Goal: Task Accomplishment & Management: Manage account settings

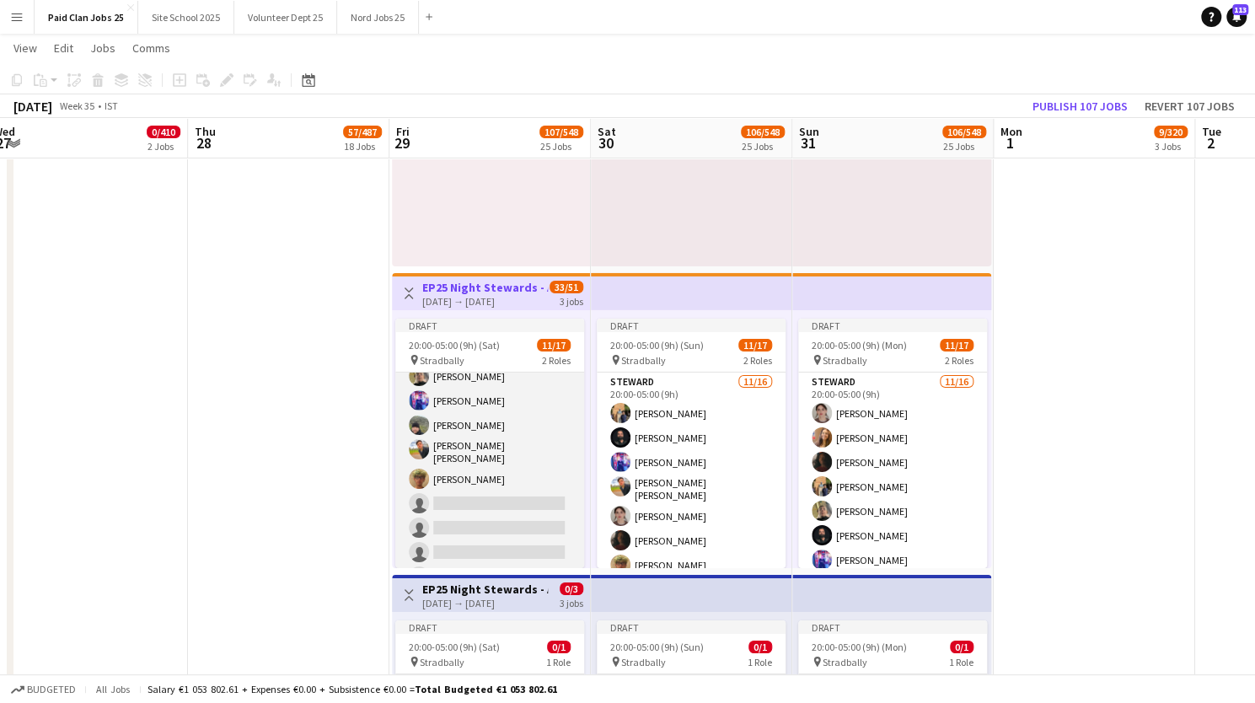
scroll to position [185, 0]
click at [509, 335] on app-job-card "Draft 20:00-05:00 (9h) (Sat) 11/17 pin Stradbally 2 Roles Steward 11/16 20:00-0…" at bounding box center [489, 442] width 189 height 249
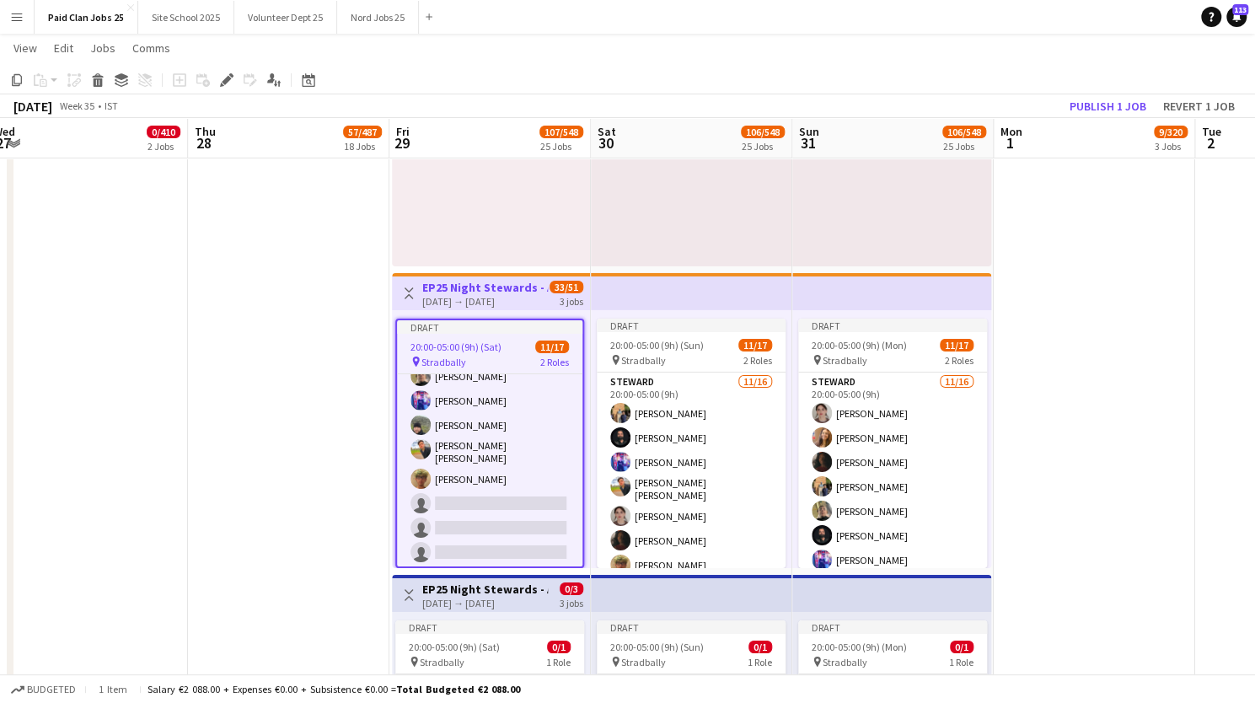
click at [492, 295] on div "29-08-2025 → 31-08-2025" at bounding box center [485, 301] width 126 height 13
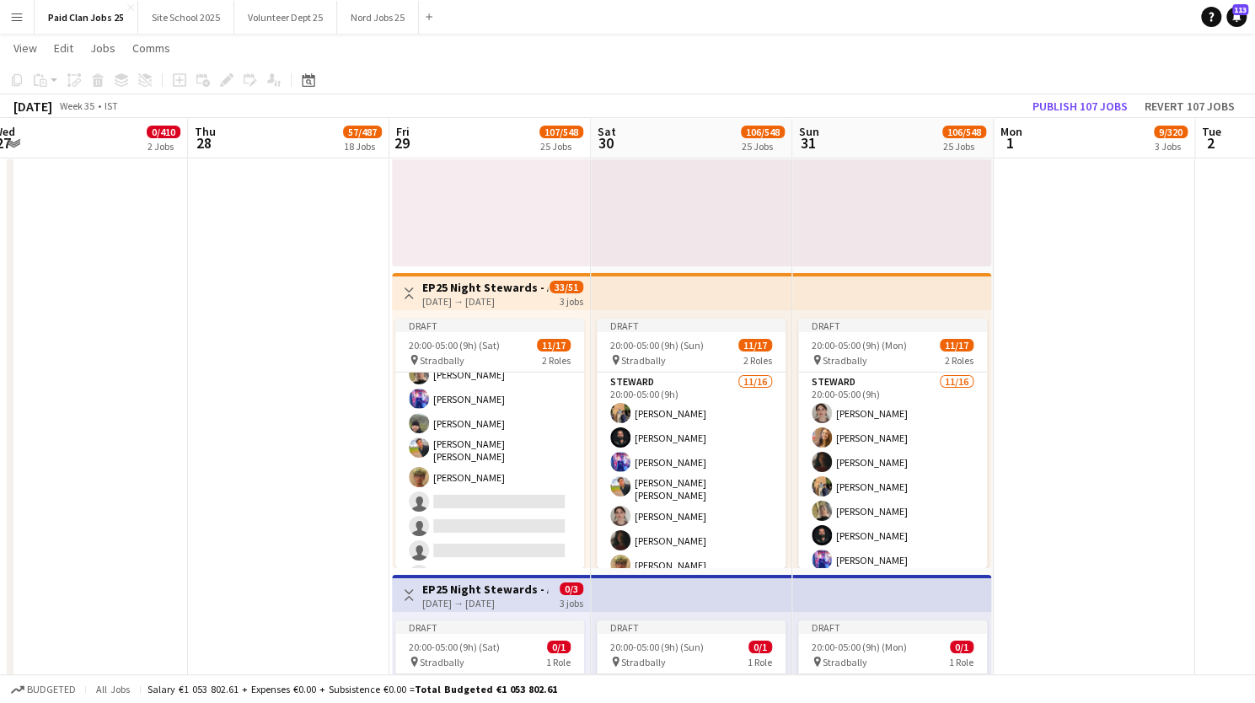
click at [492, 295] on div "29-08-2025 → 31-08-2025" at bounding box center [485, 301] width 126 height 13
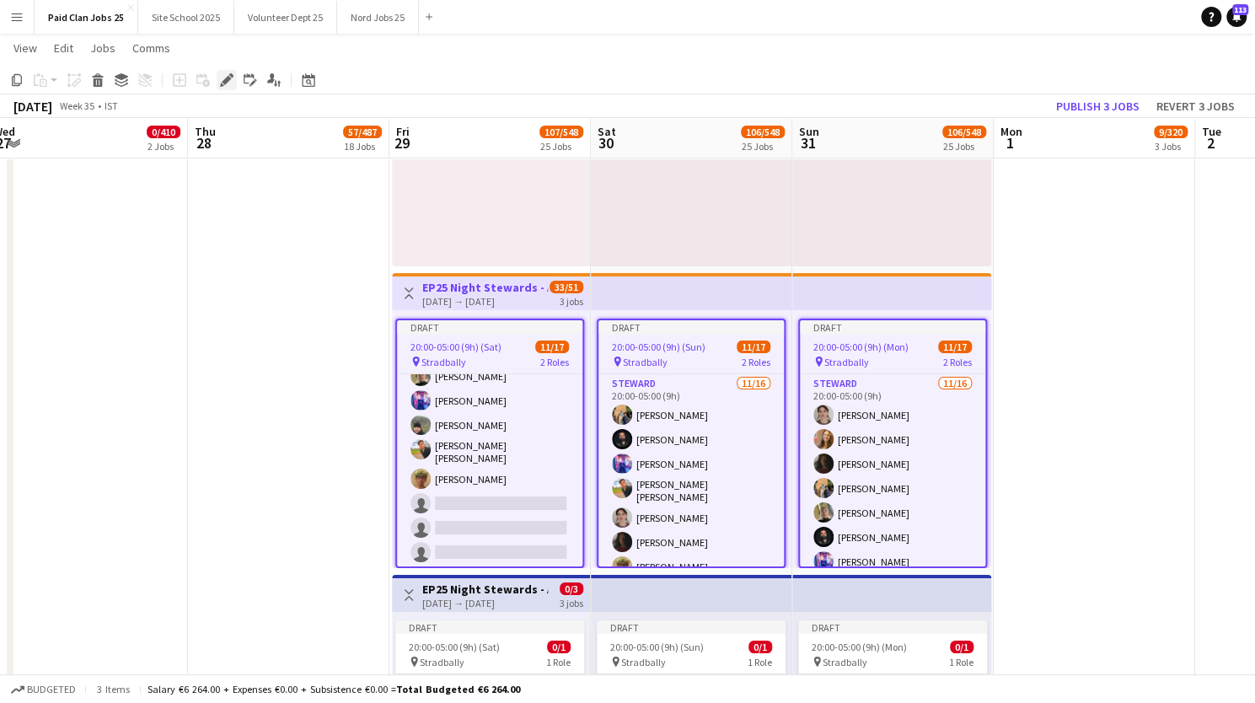
click at [227, 74] on icon "Edit" at bounding box center [226, 79] width 13 height 13
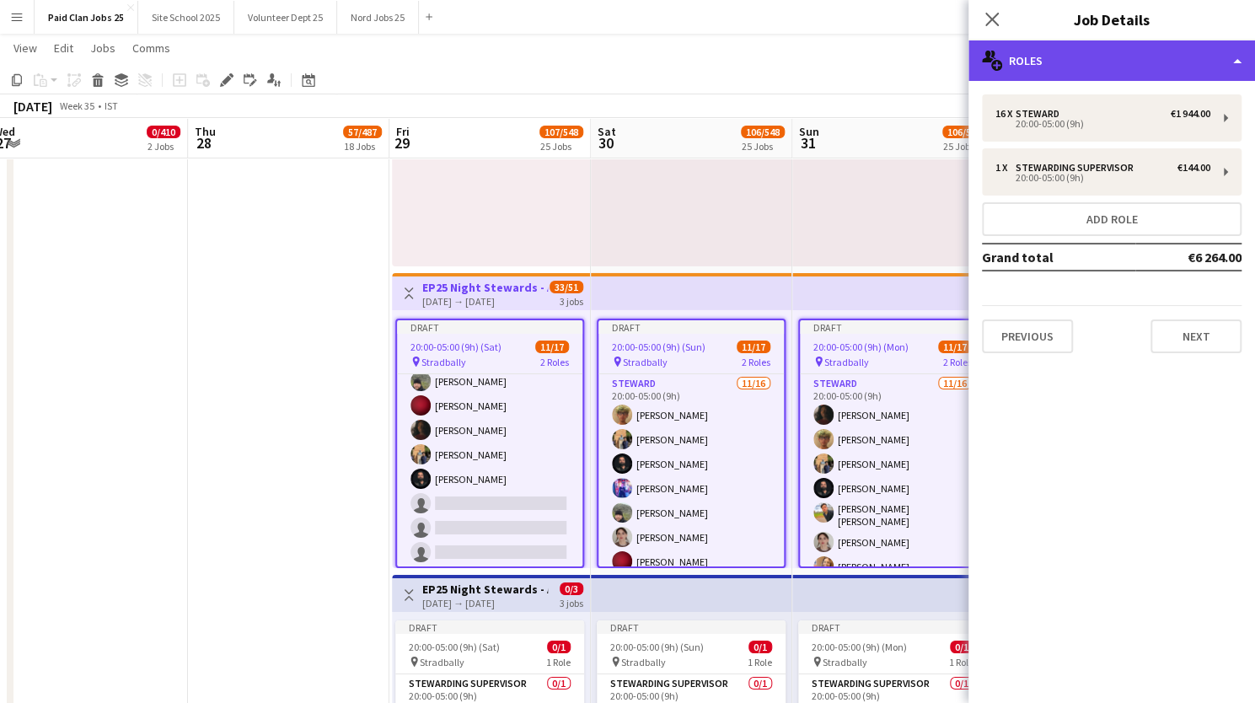
click at [1228, 55] on div "multiple-users-add Roles" at bounding box center [1111, 60] width 286 height 40
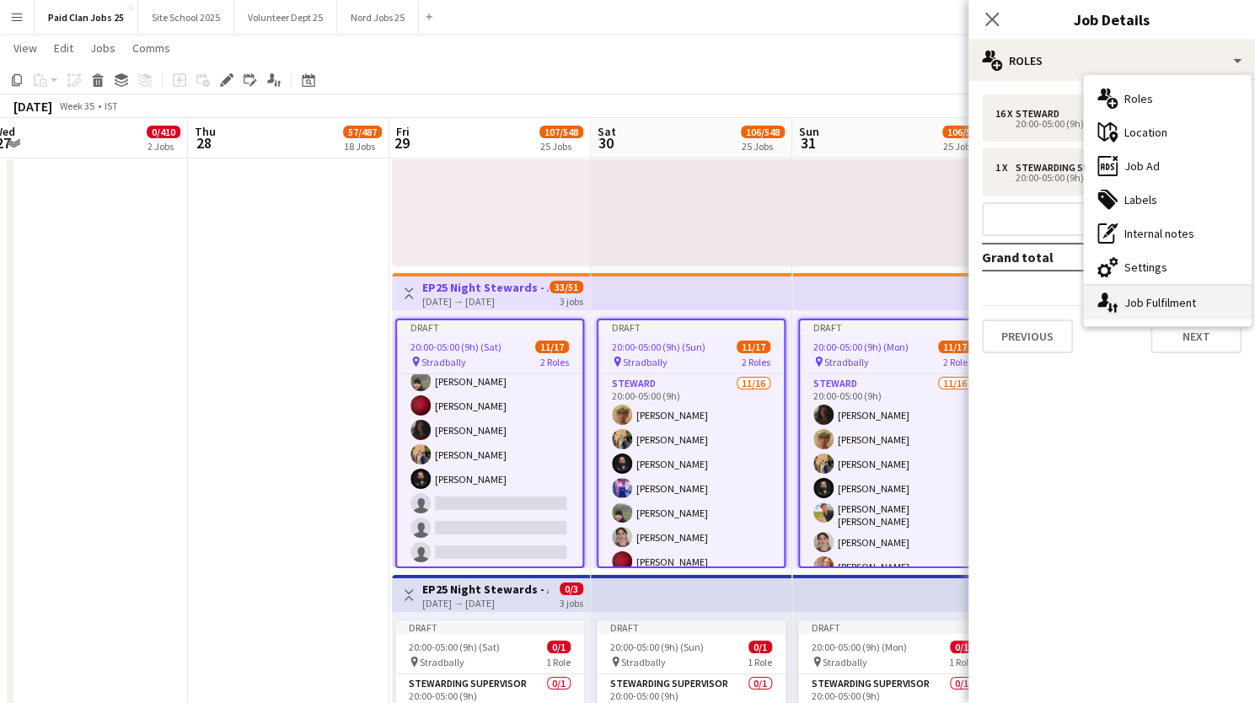
click at [1153, 297] on div "single-neutral-actions-up-down Job Fulfilment" at bounding box center [1167, 303] width 167 height 34
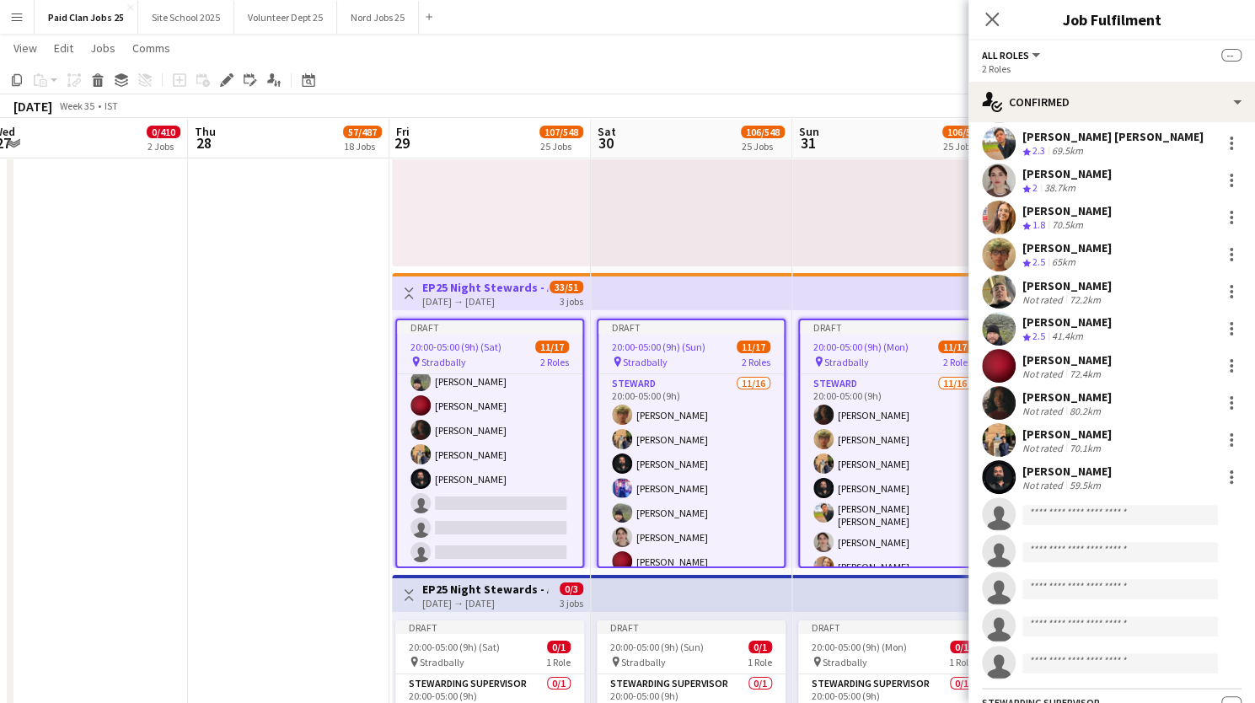
scroll to position [120, 0]
click at [1089, 513] on input at bounding box center [1119, 514] width 195 height 20
type input "******"
click at [1084, 552] on span "n.jambagi@gmail.com" at bounding box center [1120, 550] width 169 height 13
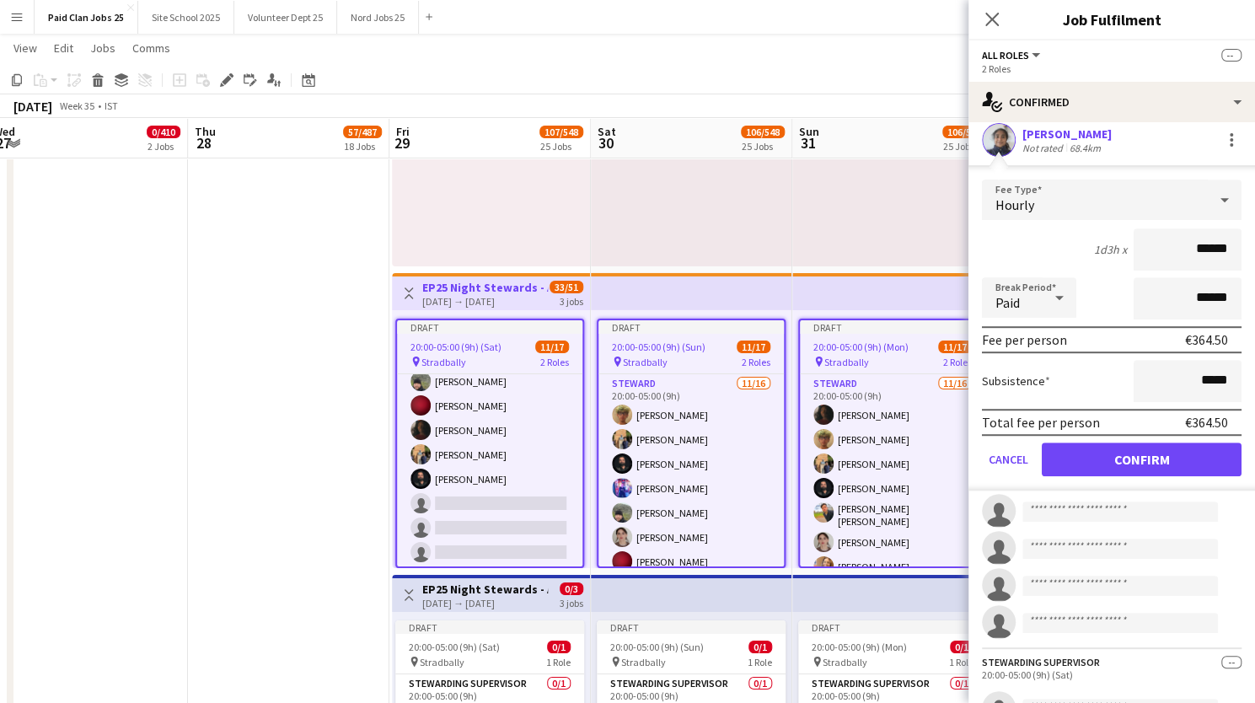
scroll to position [563, 0]
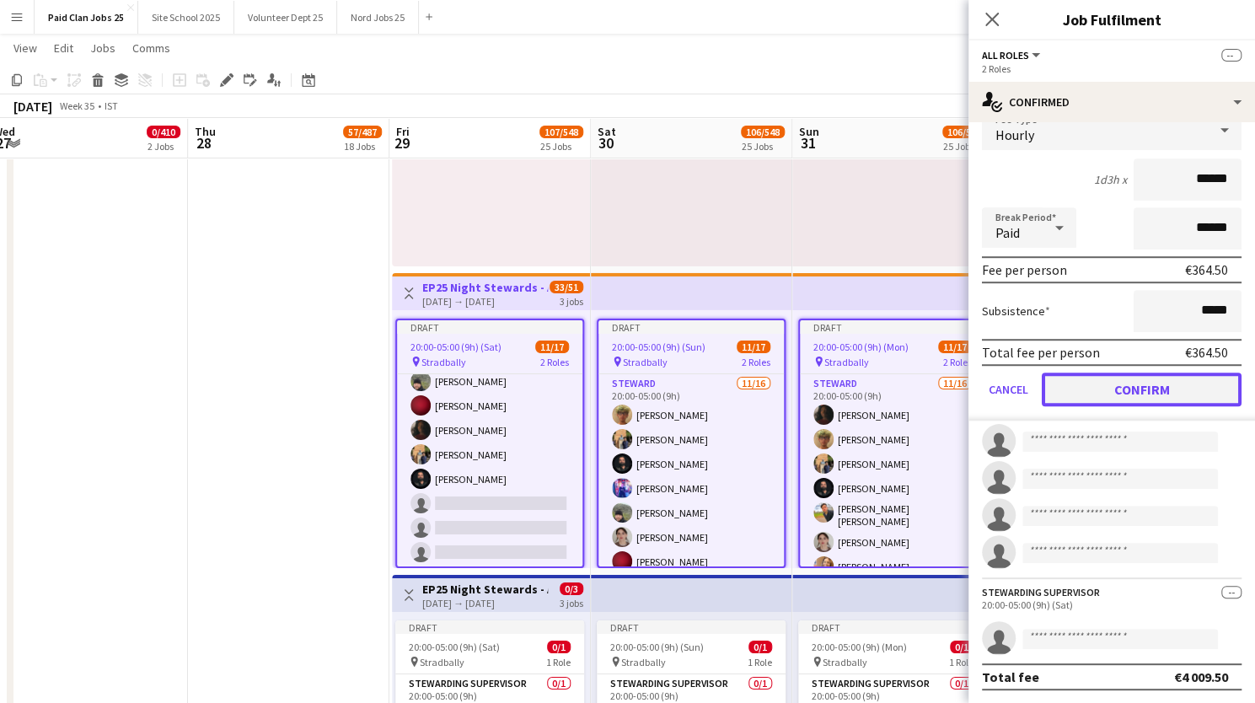
click at [1110, 392] on button "Confirm" at bounding box center [1141, 389] width 200 height 34
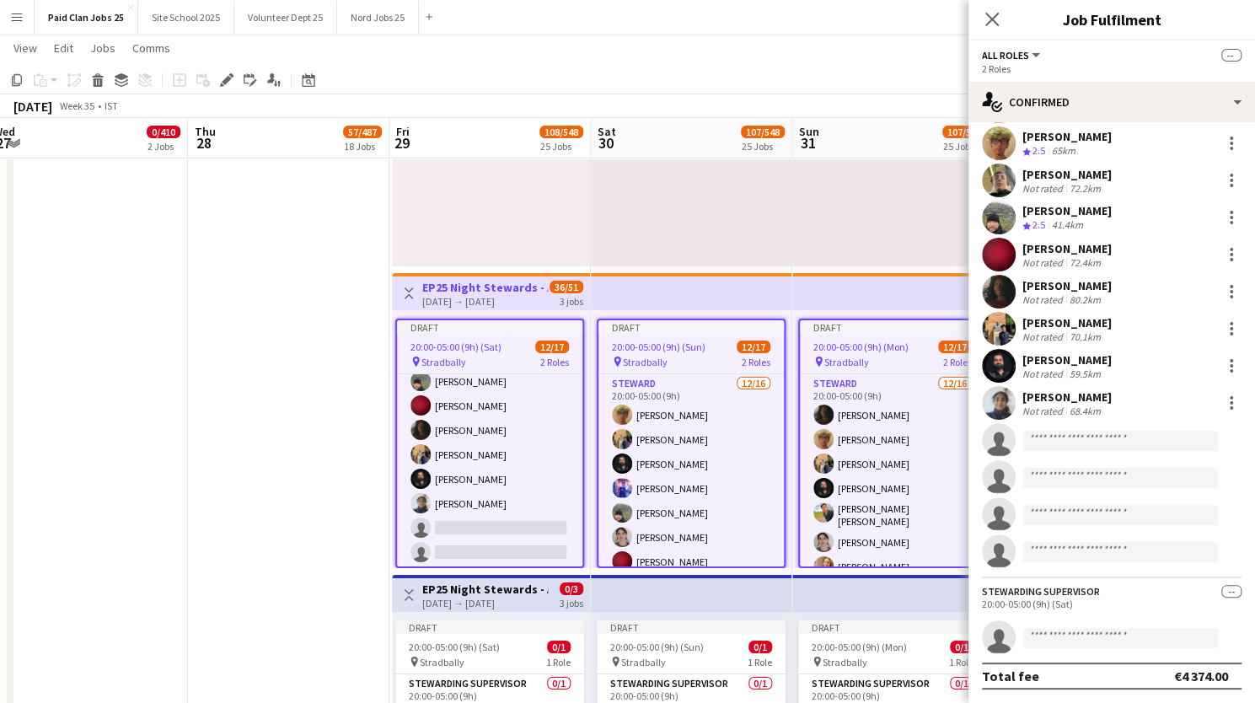
scroll to position [229, 0]
click at [1050, 440] on input at bounding box center [1119, 441] width 195 height 20
type input "**********"
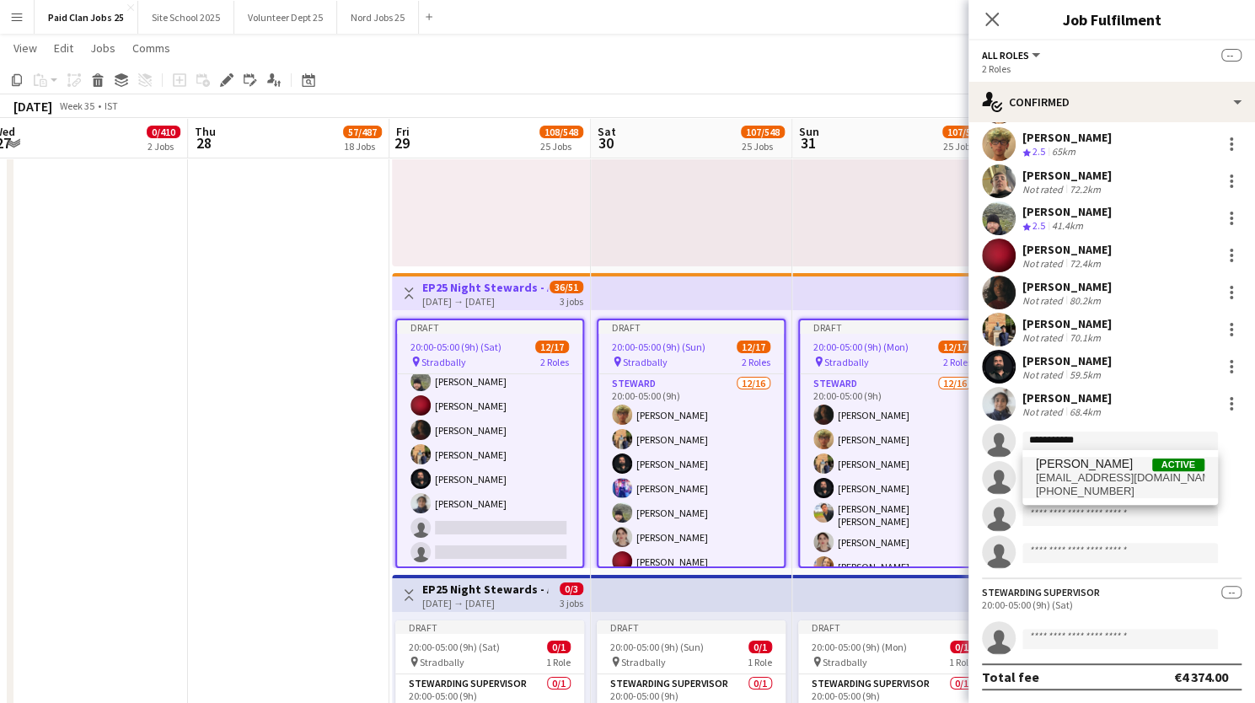
click at [1050, 469] on span "Roisin Crellin" at bounding box center [1084, 464] width 97 height 14
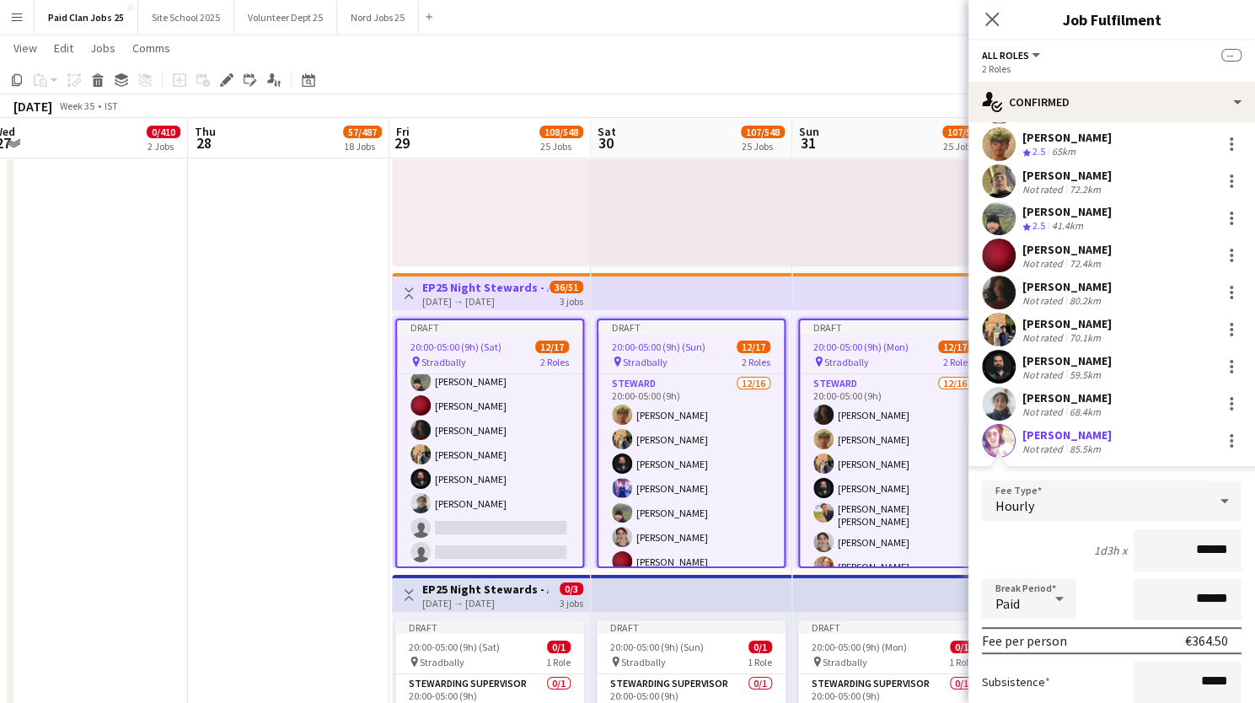
scroll to position [500, 0]
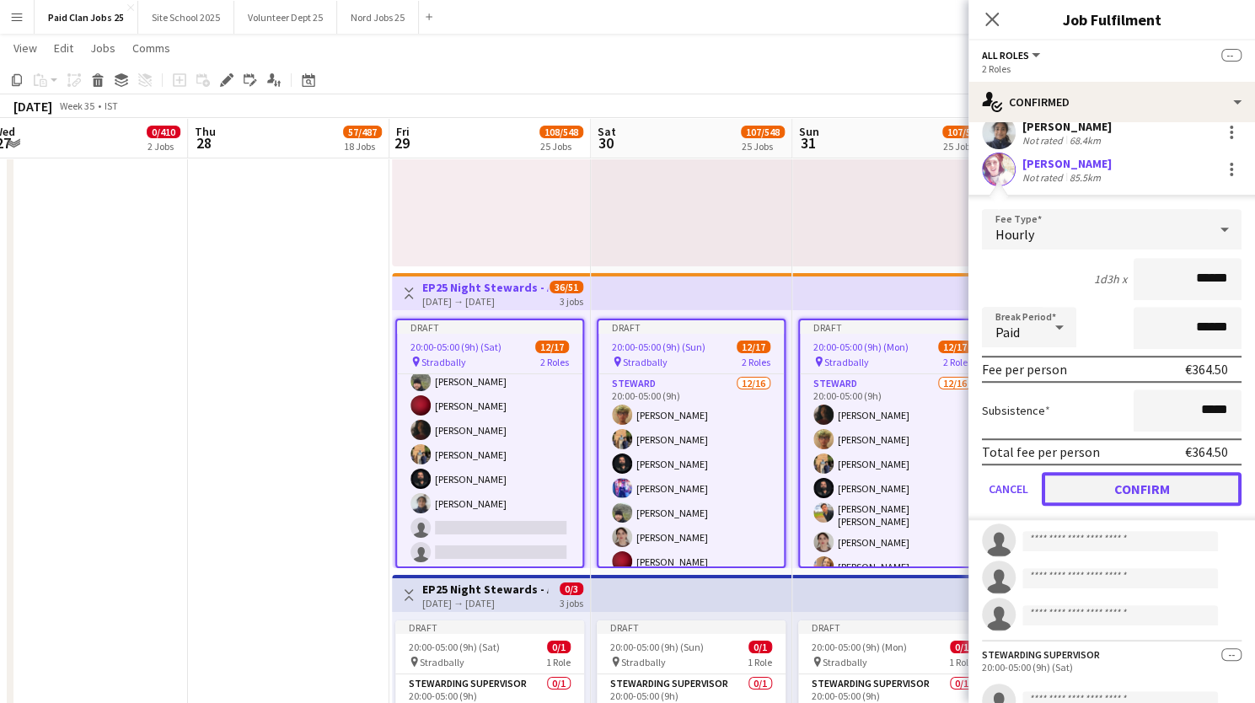
click at [1067, 484] on button "Confirm" at bounding box center [1141, 489] width 200 height 34
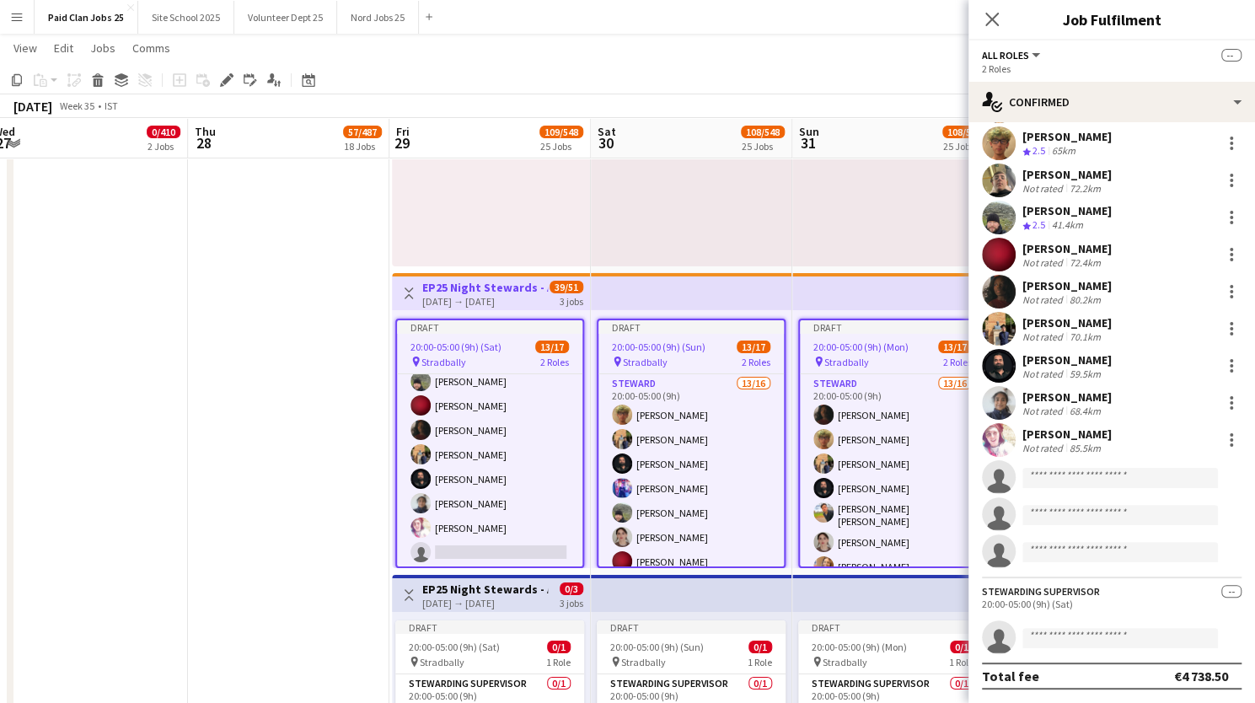
scroll to position [229, 0]
click at [1050, 474] on input at bounding box center [1119, 478] width 195 height 20
type input "********"
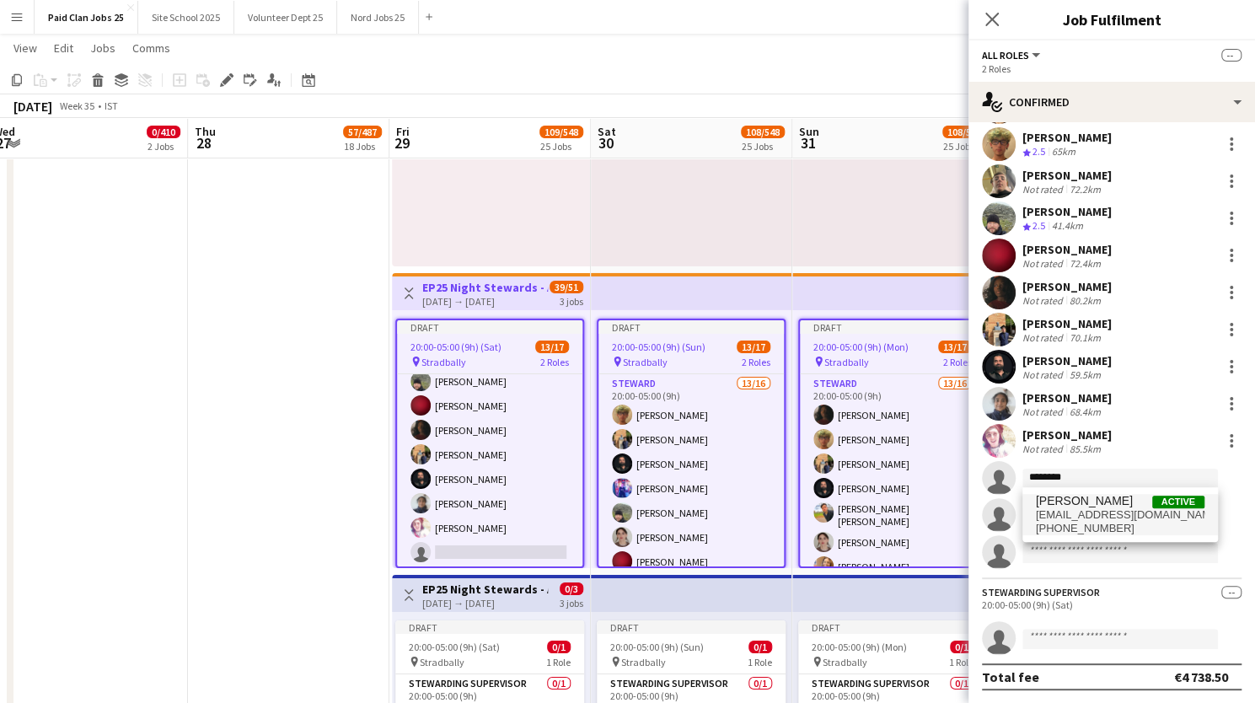
click at [1048, 504] on span "Nishanth Panchagiri" at bounding box center [1084, 501] width 97 height 14
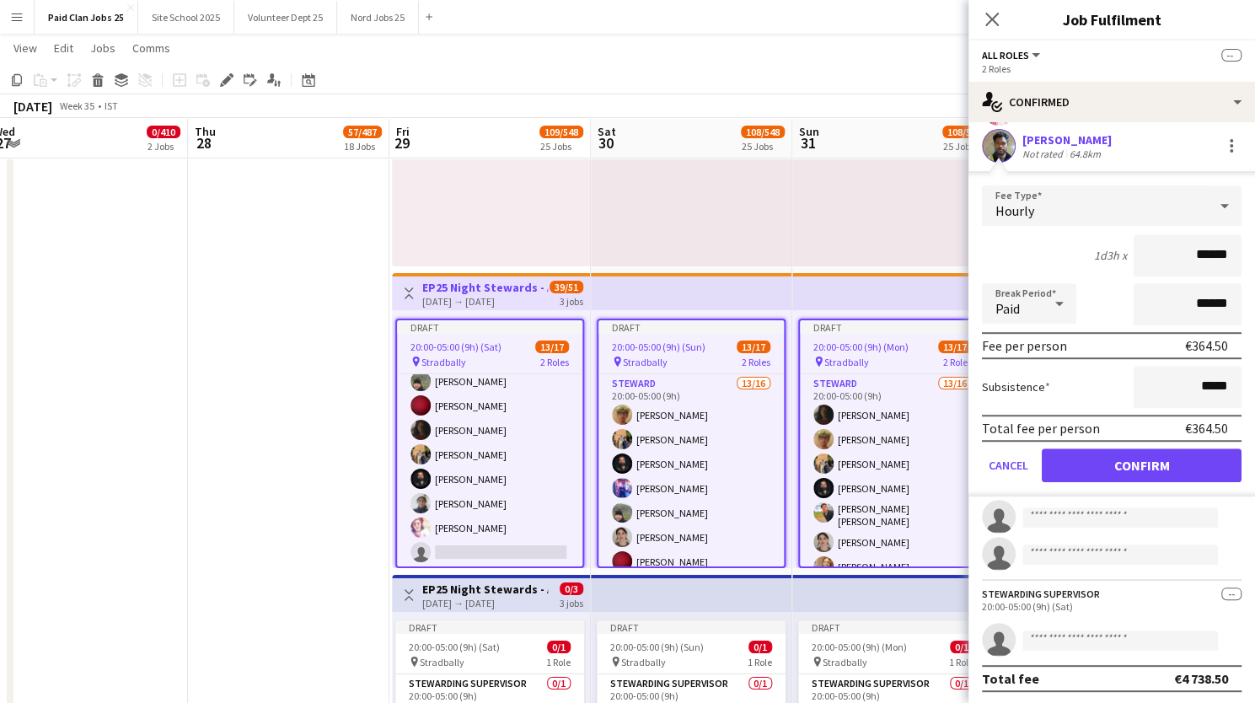
scroll to position [563, 0]
click at [1111, 461] on button "Confirm" at bounding box center [1141, 464] width 200 height 34
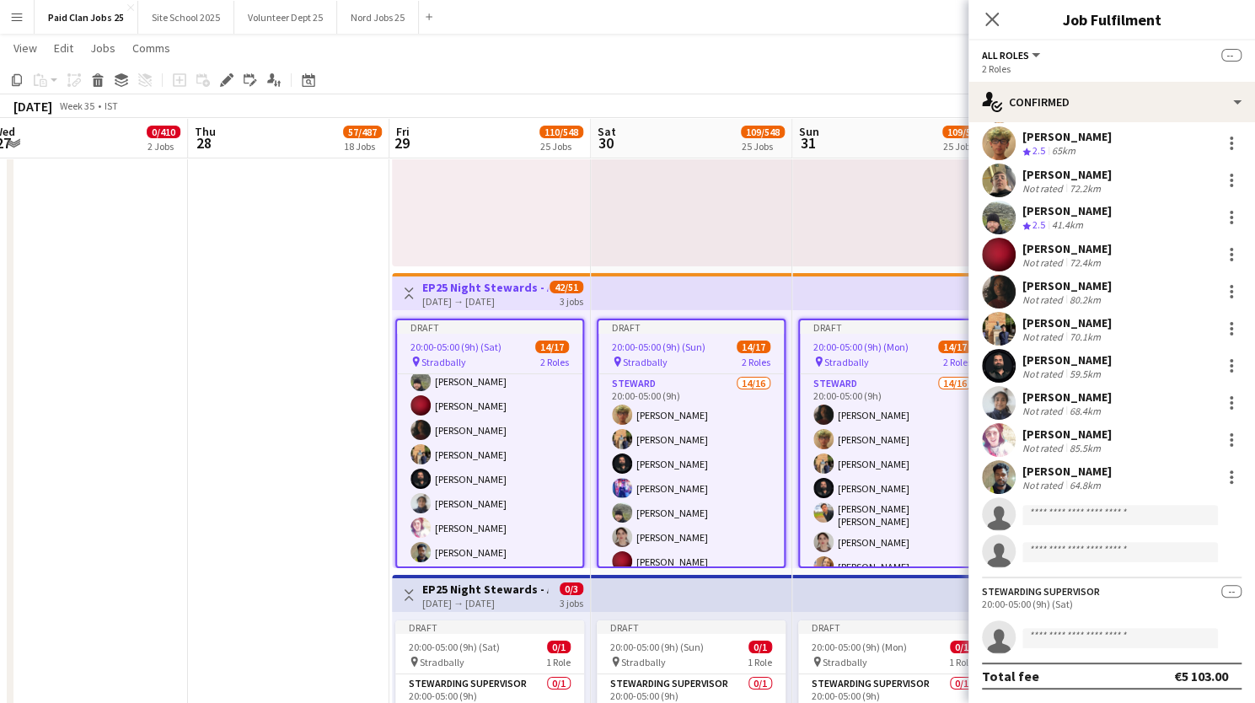
scroll to position [229, 0]
click at [1065, 511] on input at bounding box center [1119, 516] width 195 height 20
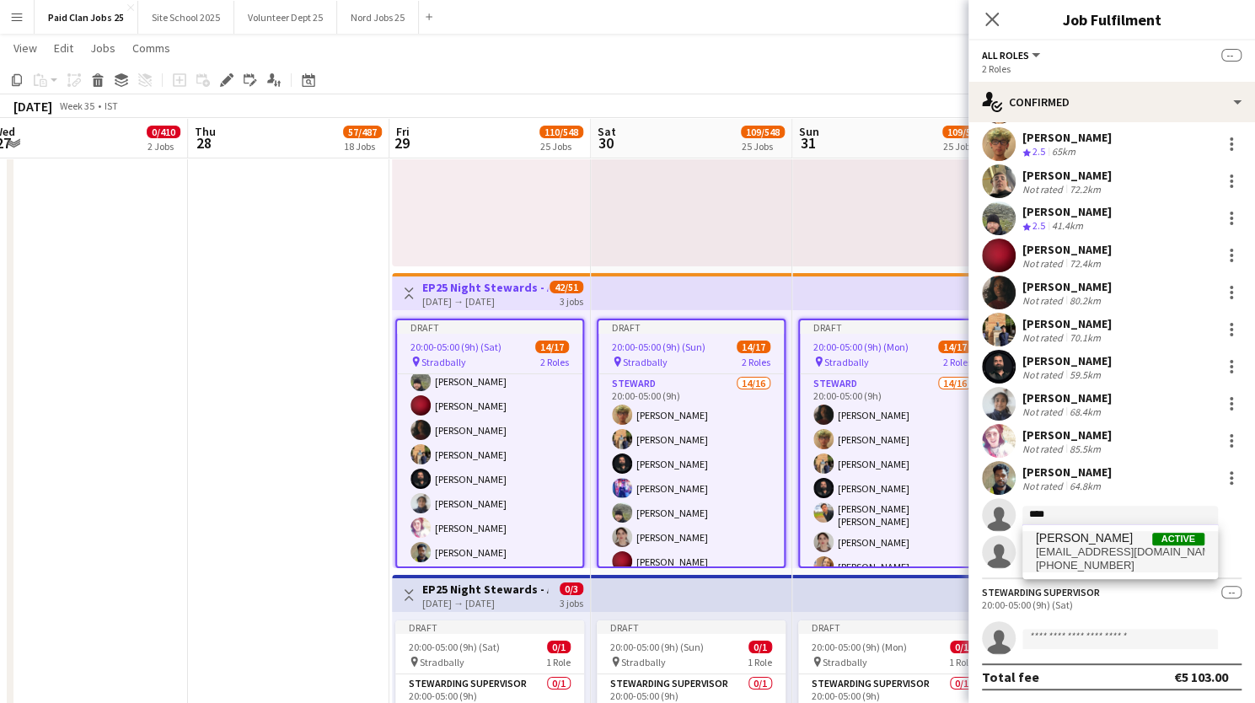
type input "****"
click at [1058, 541] on span "Shea Casby" at bounding box center [1084, 538] width 97 height 14
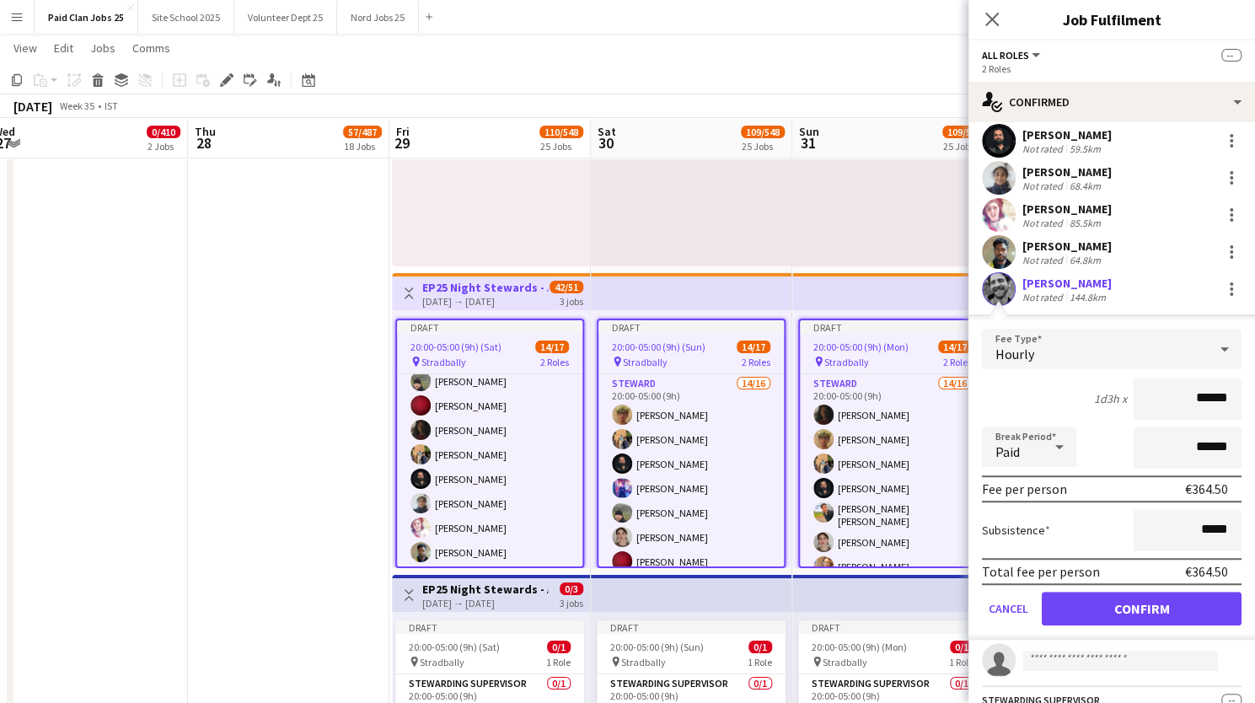
scroll to position [455, 0]
click at [1111, 609] on button "Confirm" at bounding box center [1141, 608] width 200 height 34
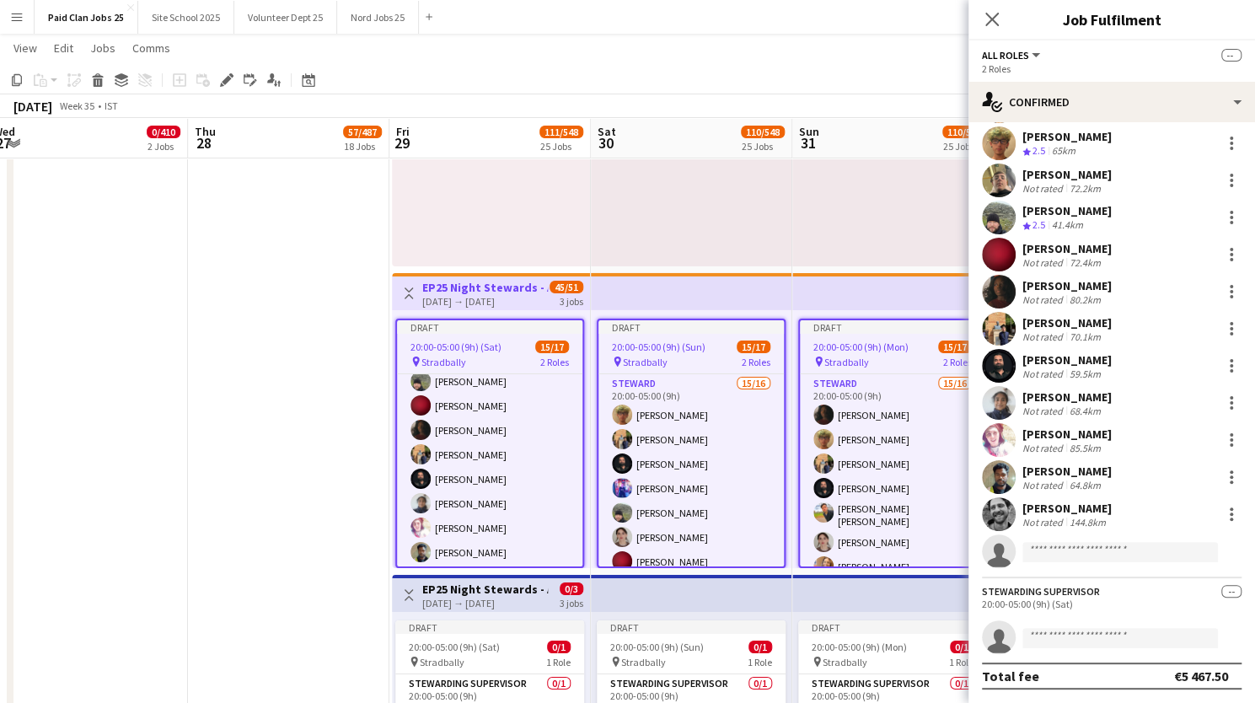
scroll to position [229, 0]
click at [1050, 551] on input at bounding box center [1119, 553] width 195 height 20
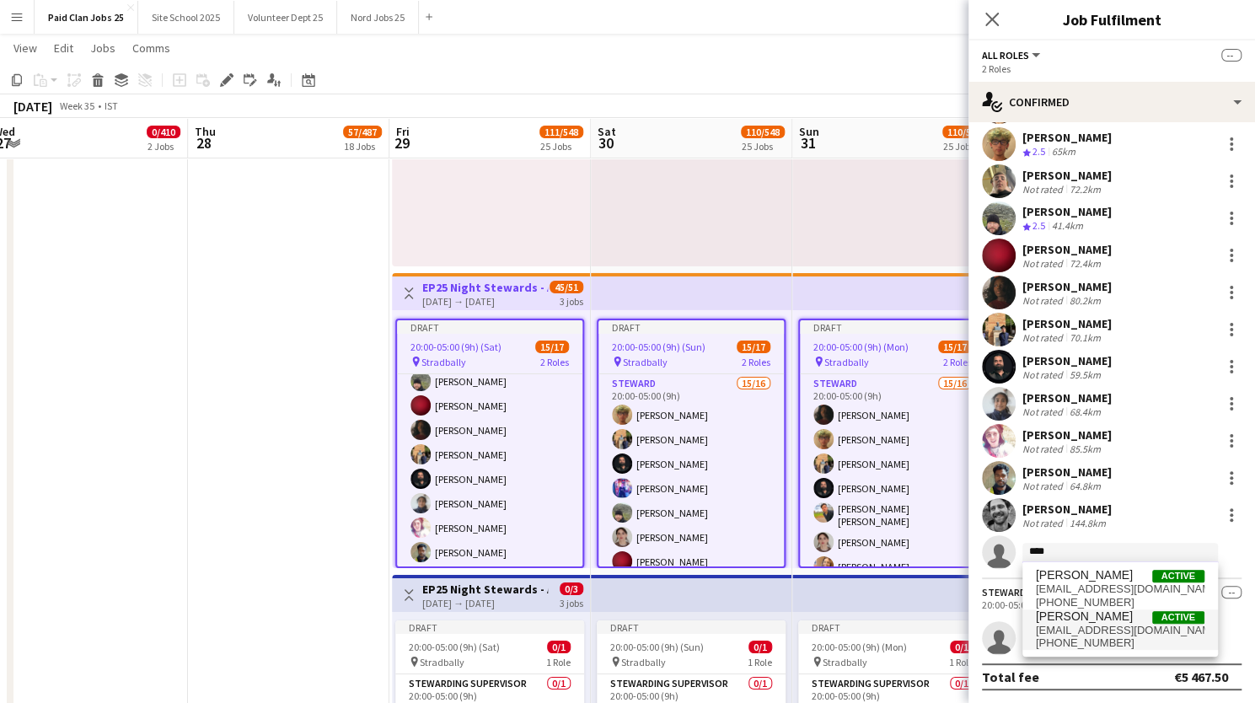
type input "****"
click at [1057, 634] on span "owenlawlor117@gmail.com" at bounding box center [1120, 630] width 169 height 13
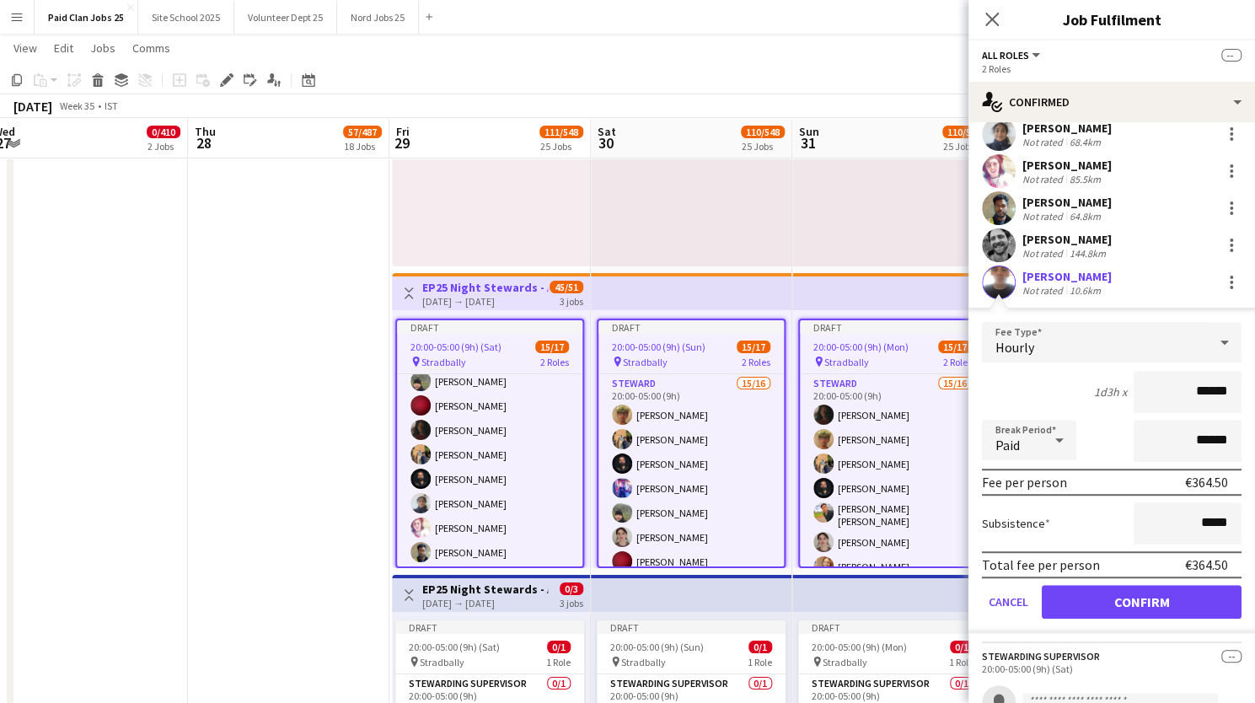
scroll to position [500, 0]
click at [1079, 607] on button "Confirm" at bounding box center [1141, 600] width 200 height 34
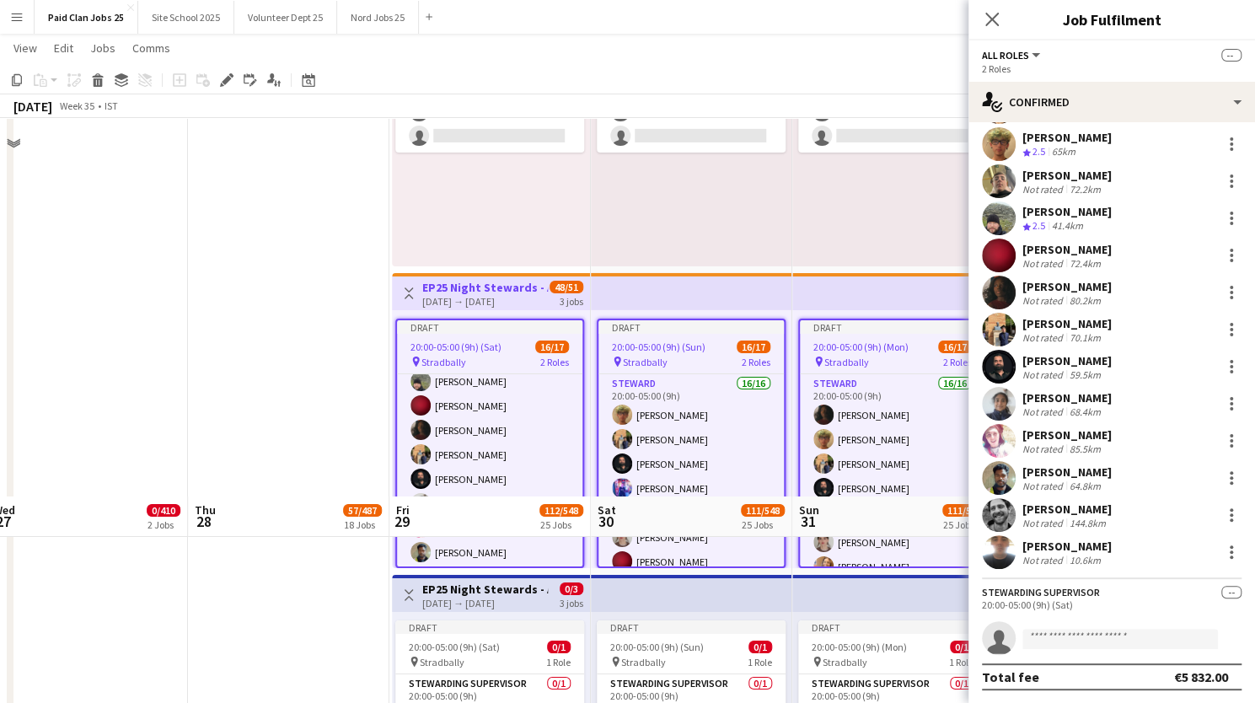
scroll to position [7460, 0]
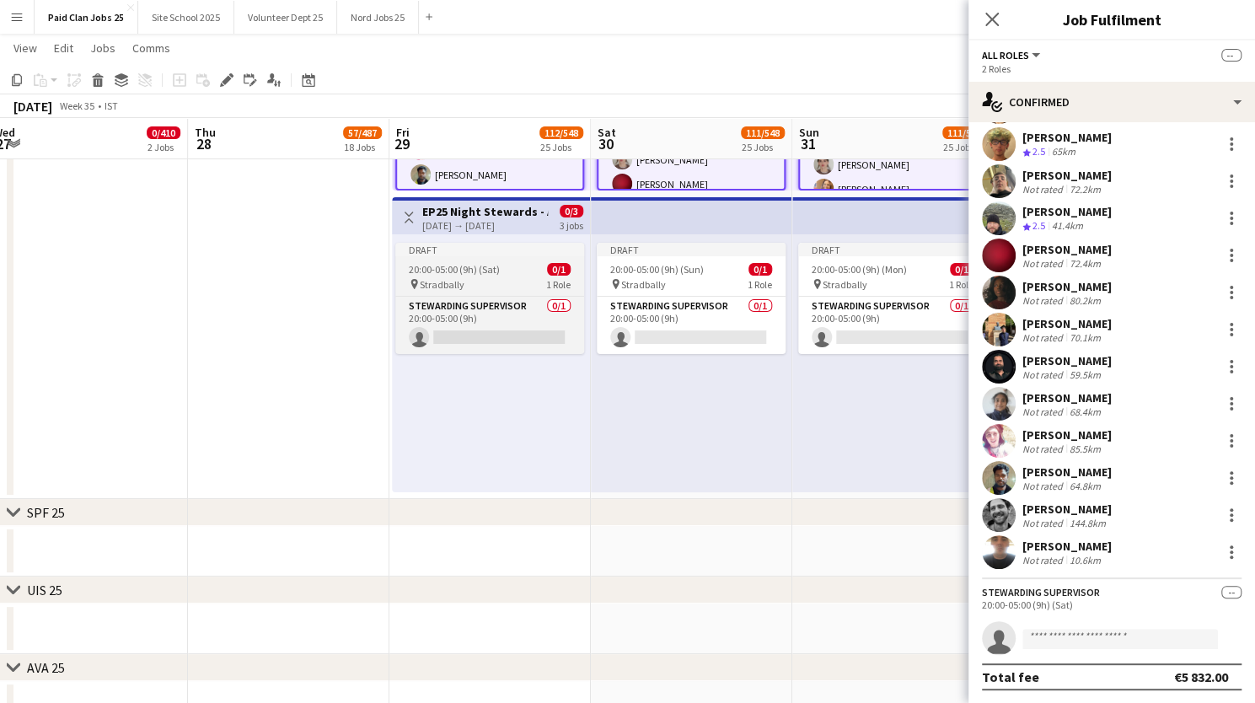
click at [494, 264] on span "20:00-05:00 (9h) (Sat)" at bounding box center [454, 269] width 91 height 13
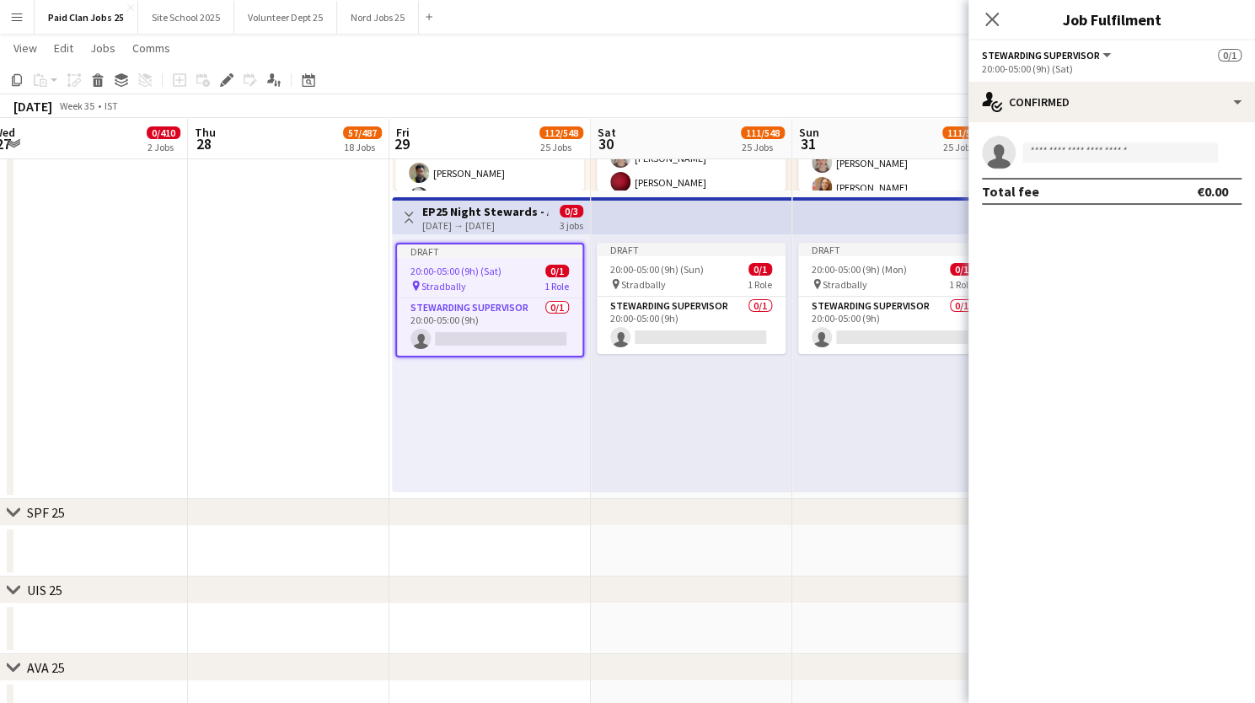
click at [479, 216] on h3 "EP25 Night Stewards - Arena" at bounding box center [485, 211] width 126 height 15
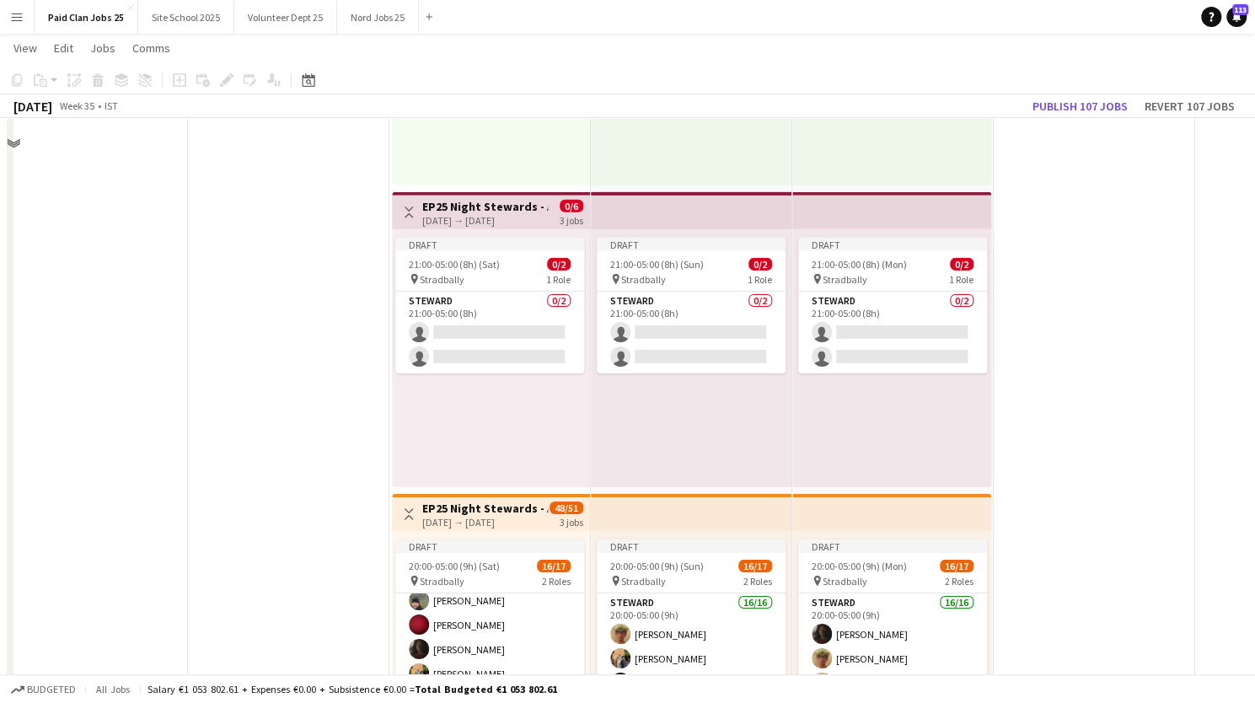
scroll to position [6587, 0]
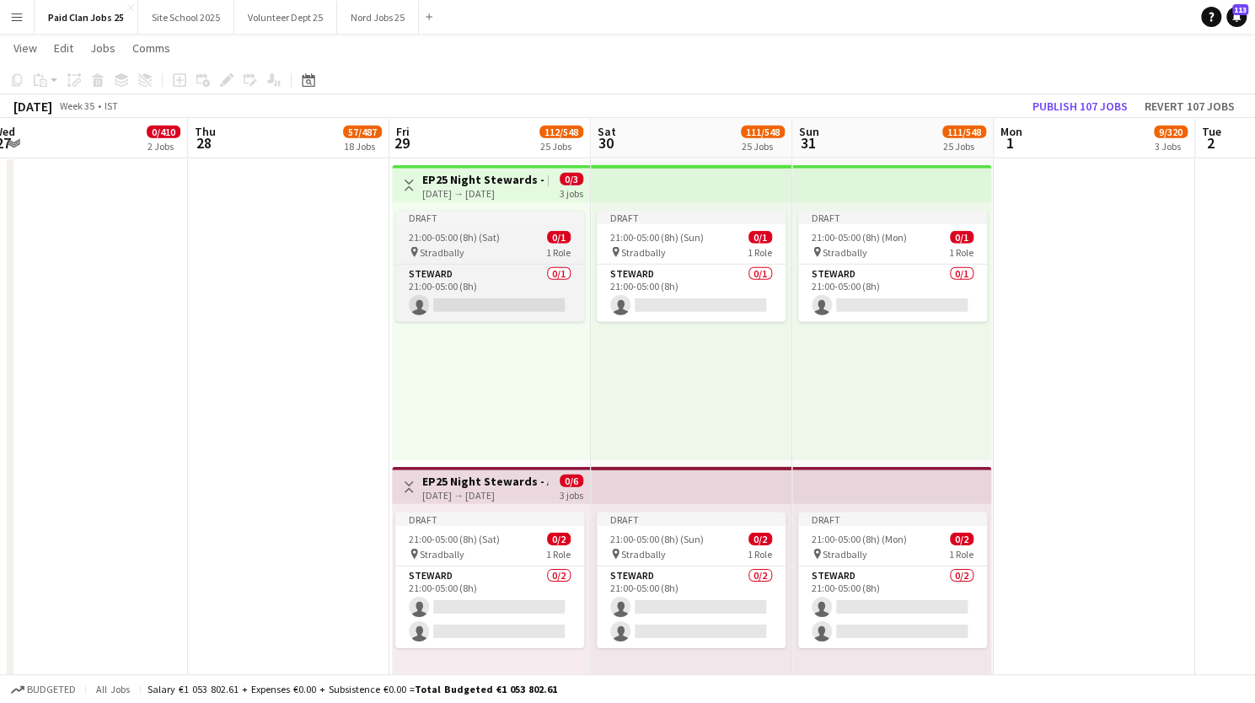
click at [479, 221] on div "Draft" at bounding box center [489, 217] width 189 height 13
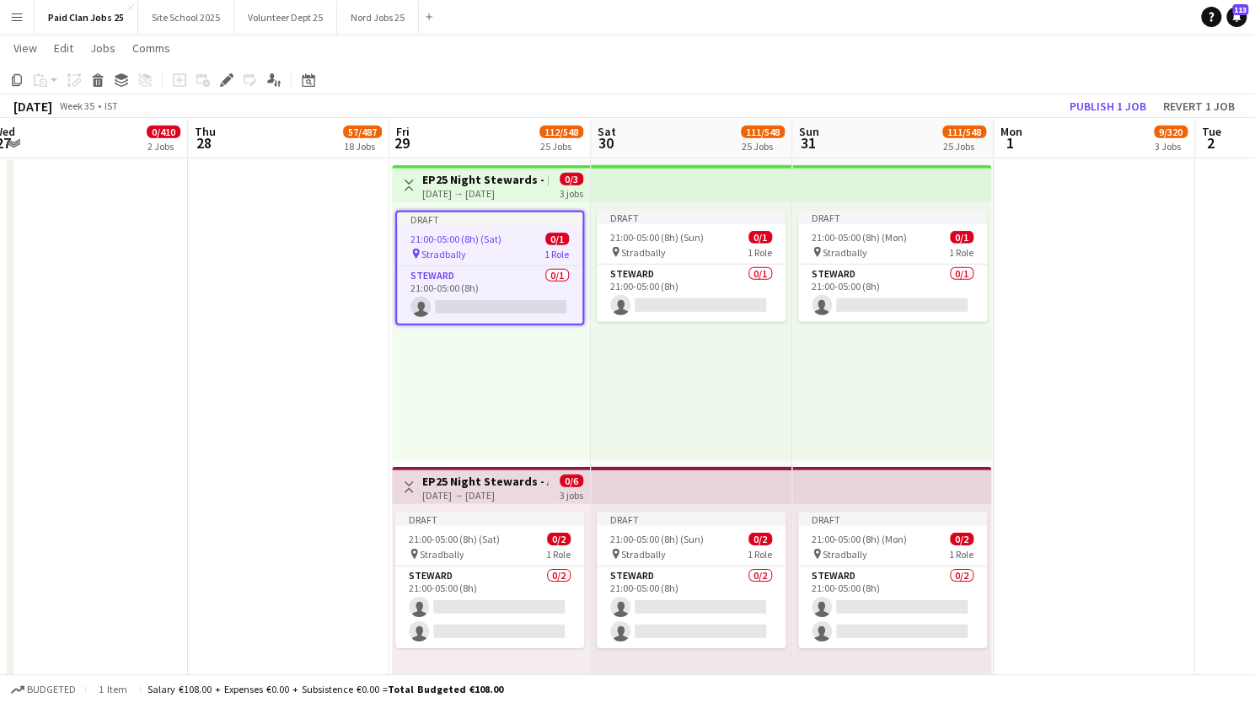
click at [454, 188] on div "29-08-2025 → 31-08-2025" at bounding box center [485, 193] width 126 height 13
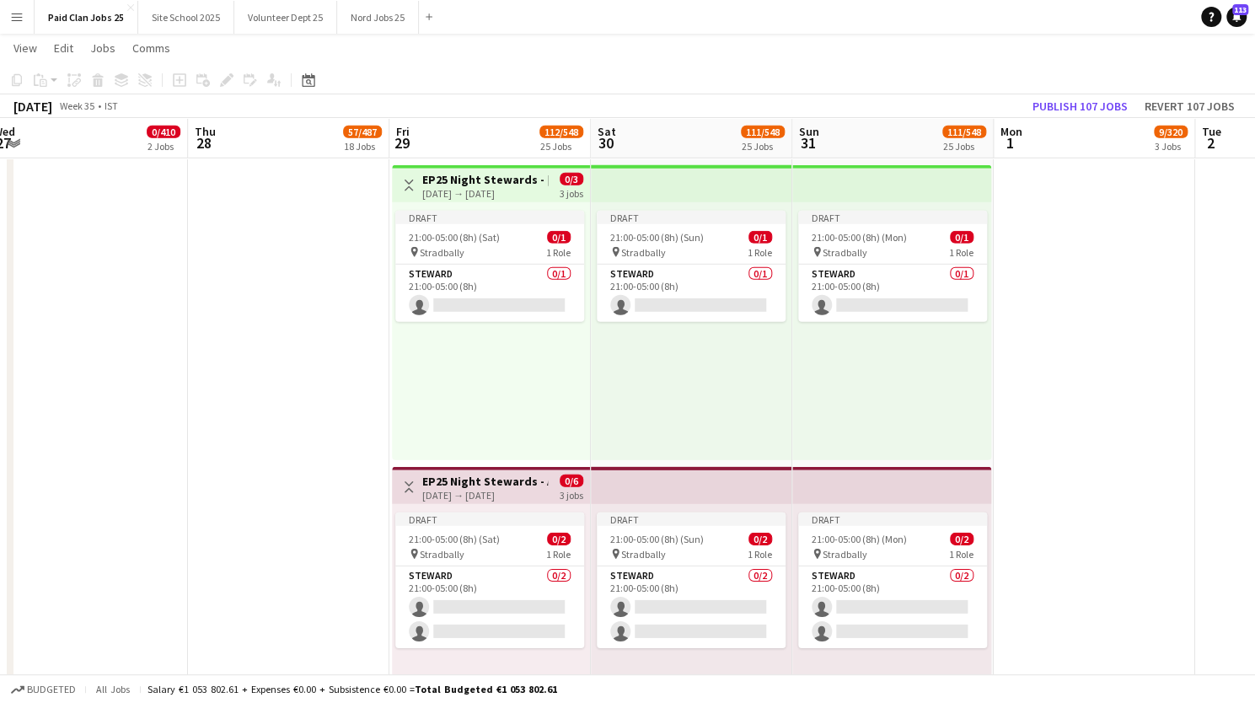
click at [454, 188] on div "29-08-2025 → 31-08-2025" at bounding box center [485, 193] width 126 height 13
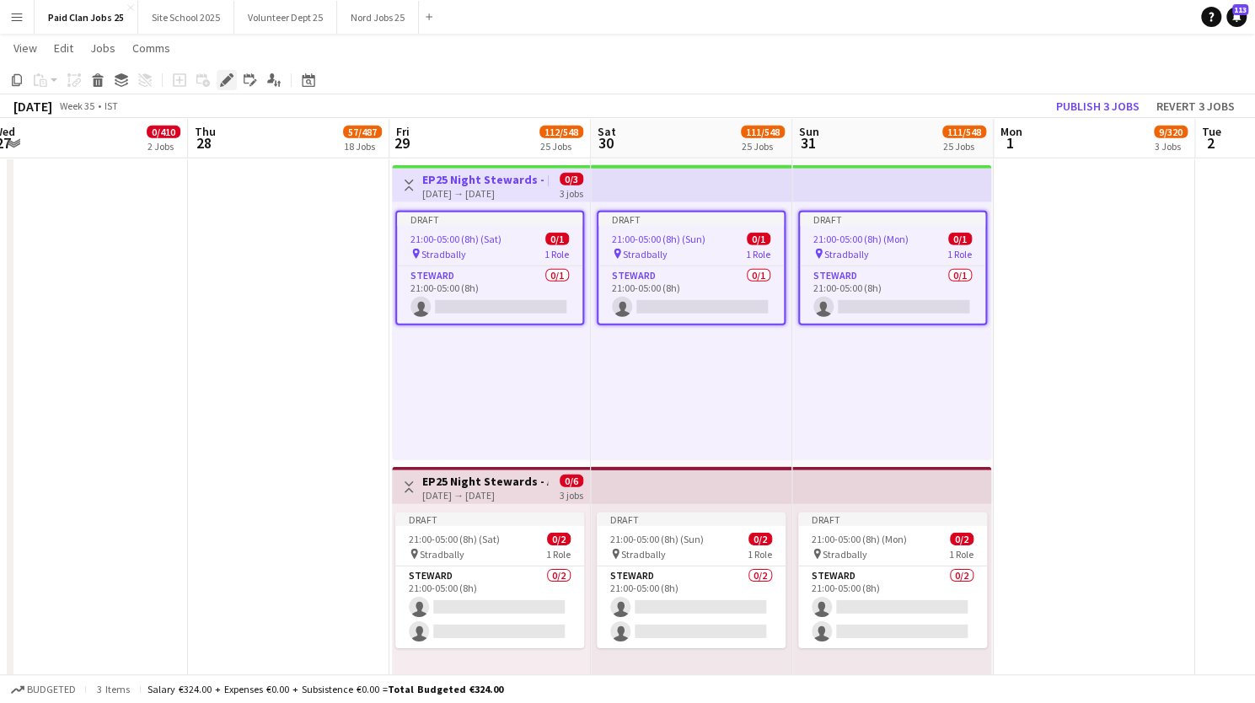
click at [222, 77] on icon "Edit" at bounding box center [226, 79] width 13 height 13
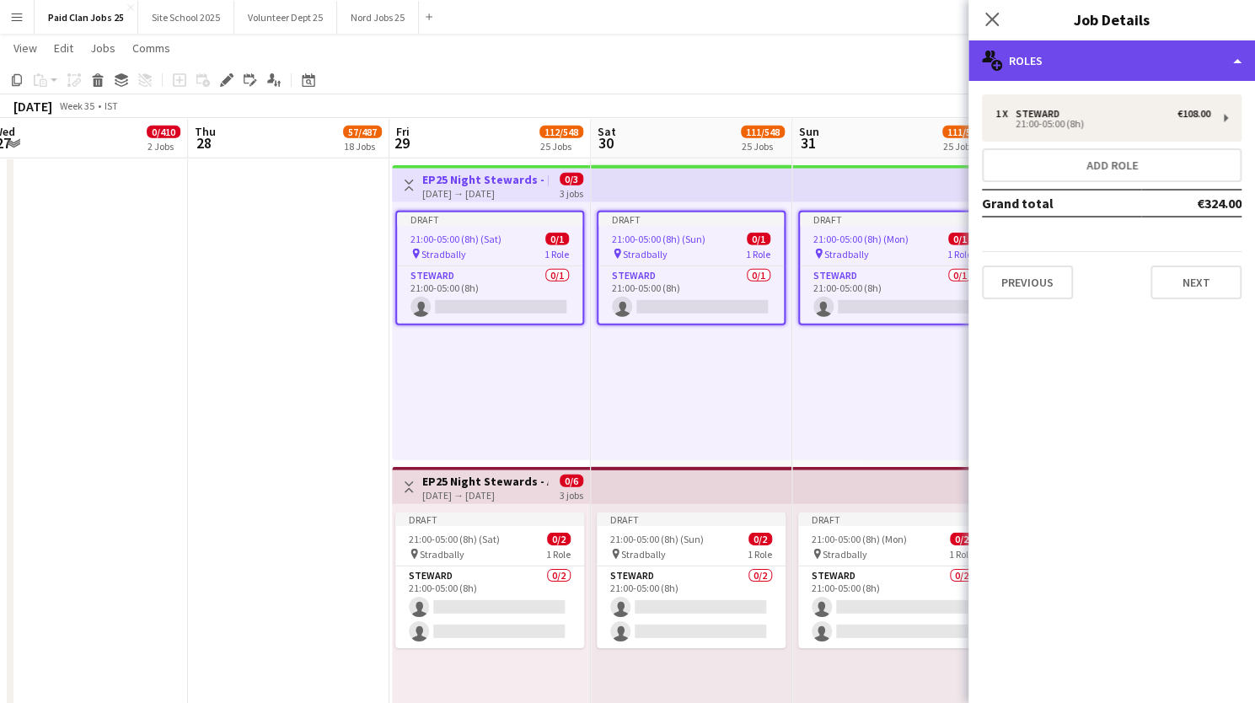
click at [1225, 56] on div "multiple-users-add Roles" at bounding box center [1111, 60] width 286 height 40
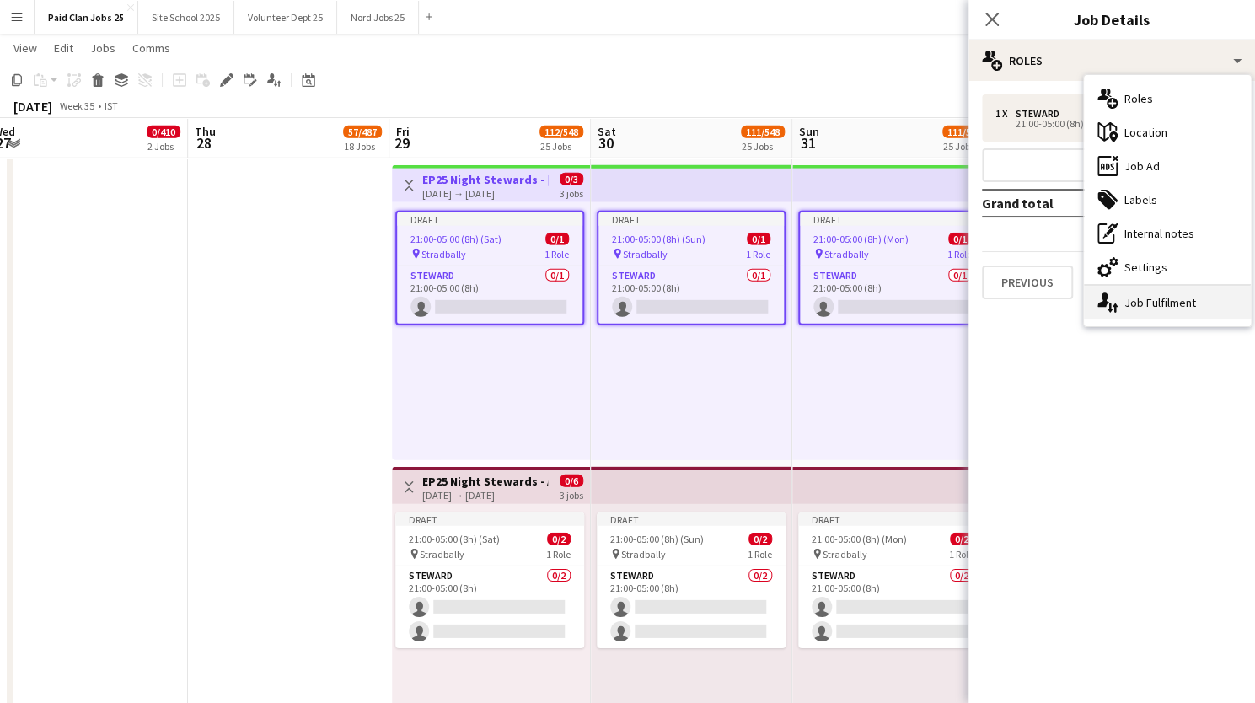
click at [1132, 300] on div "single-neutral-actions-up-down Job Fulfilment" at bounding box center [1167, 303] width 167 height 34
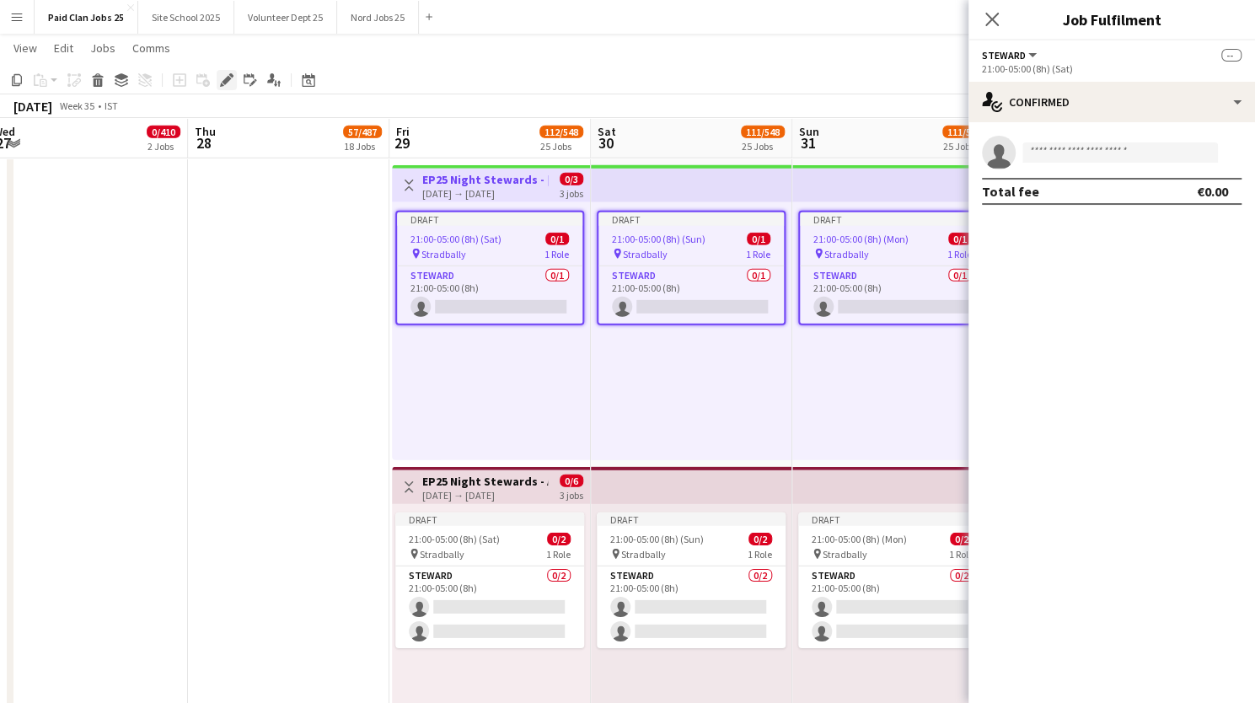
click at [225, 78] on icon at bounding box center [226, 80] width 9 height 9
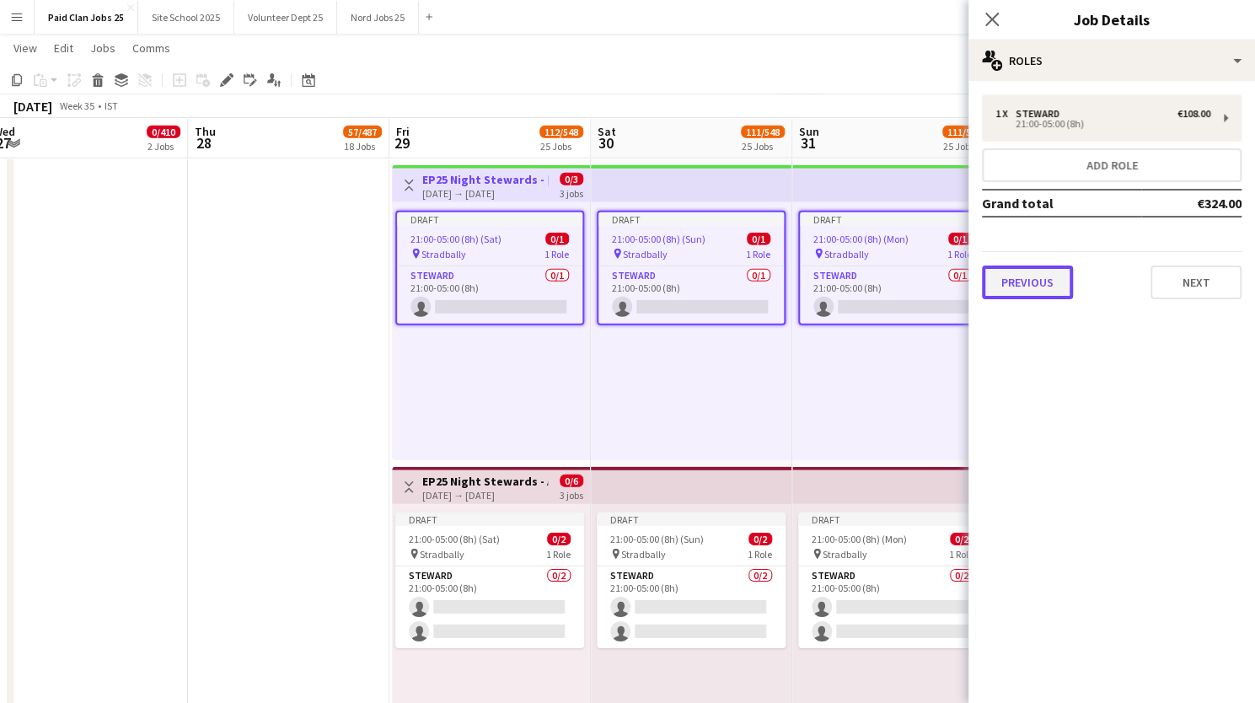
click at [1010, 291] on button "Previous" at bounding box center [1027, 282] width 91 height 34
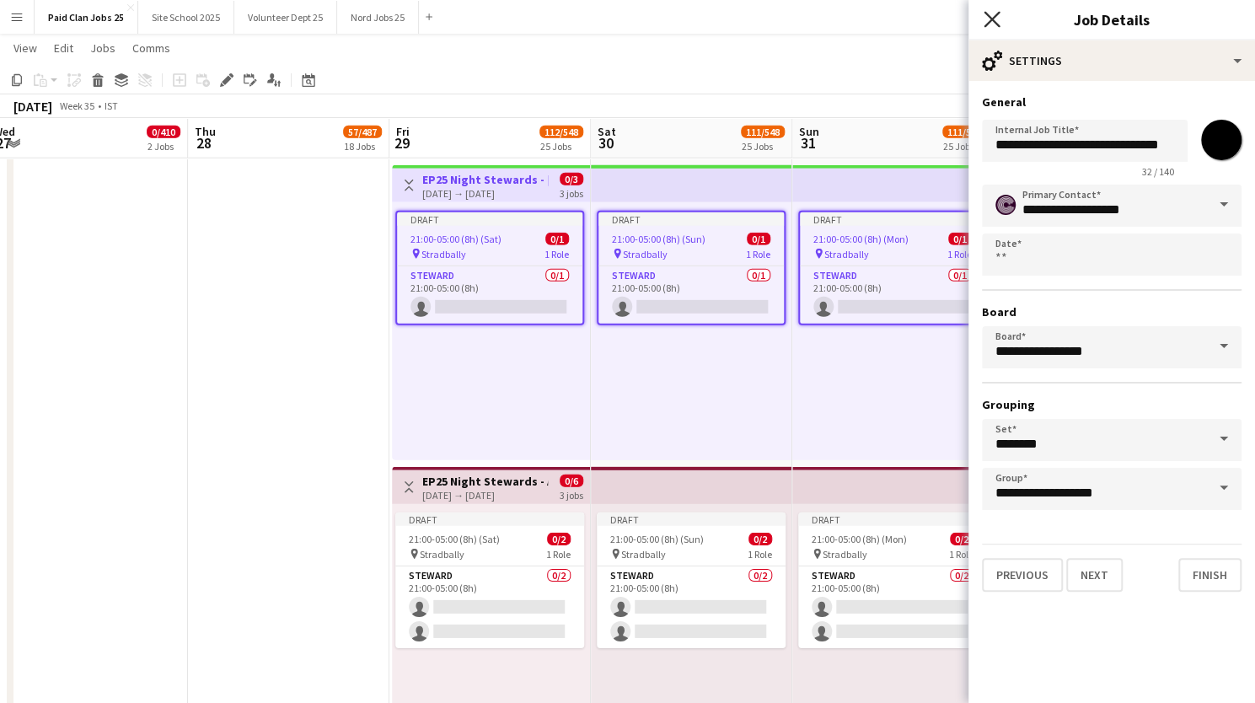
click at [993, 16] on icon at bounding box center [991, 19] width 16 height 16
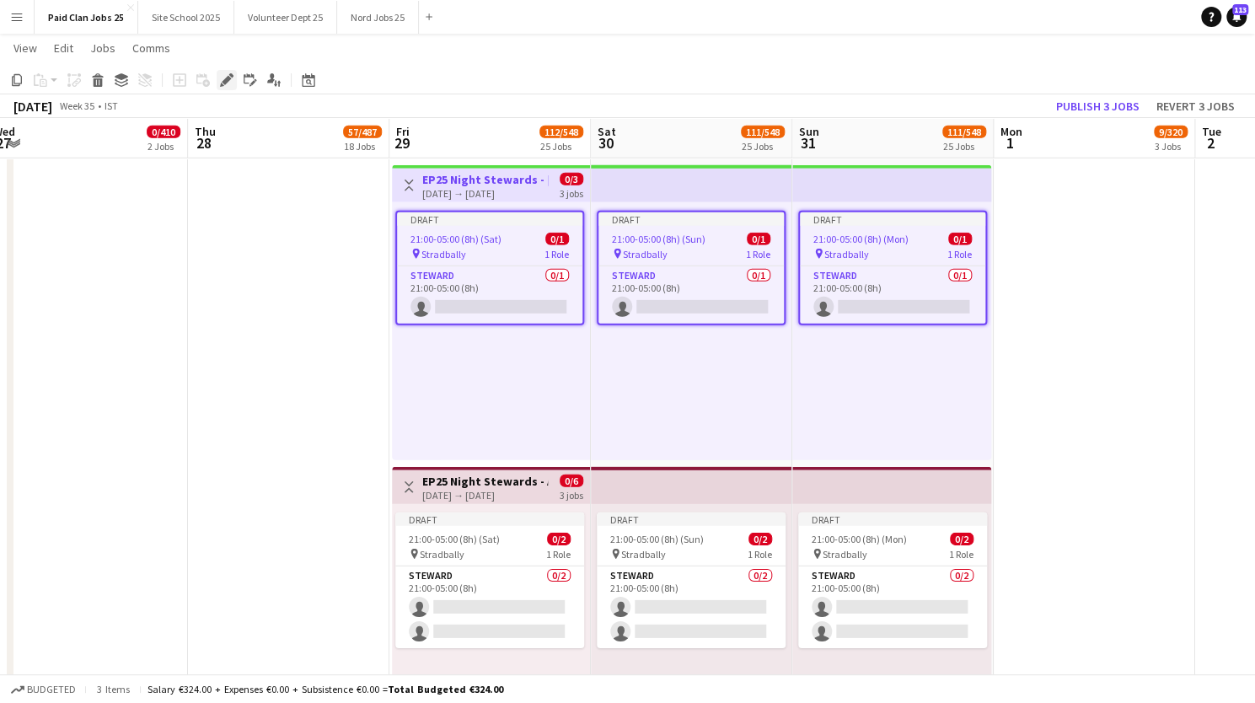
click at [229, 82] on icon "Edit" at bounding box center [226, 79] width 13 height 13
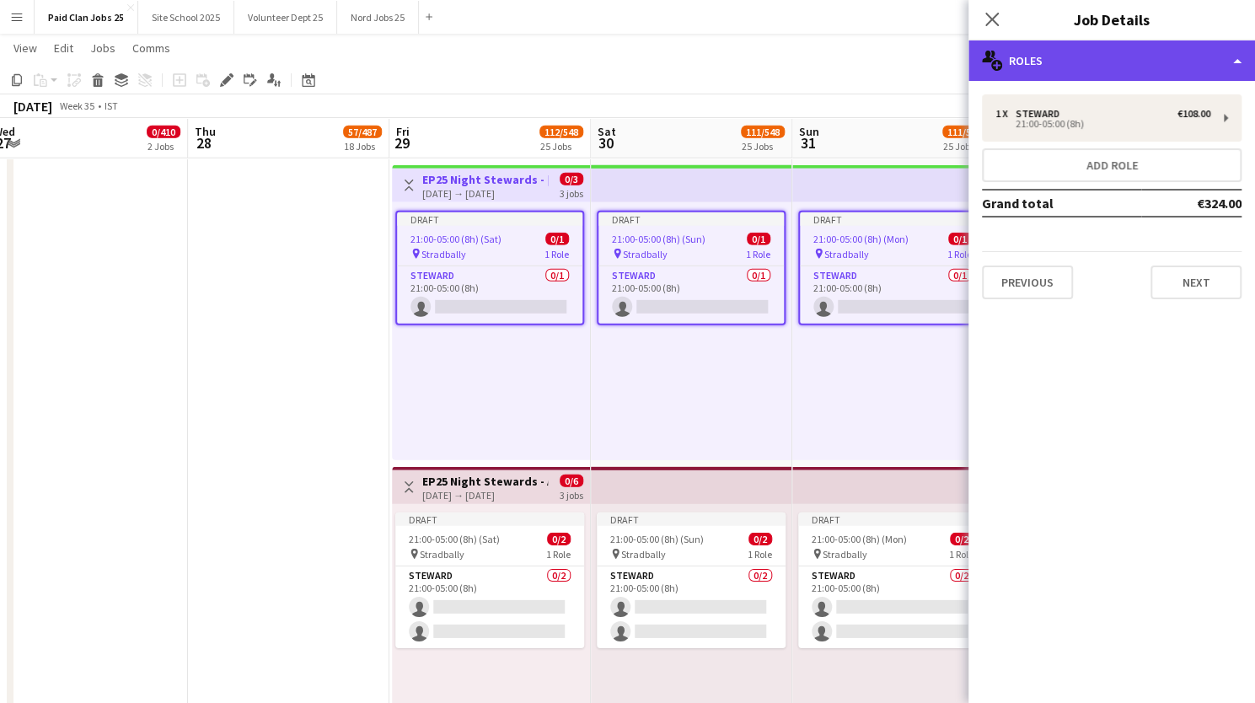
click at [1212, 50] on div "multiple-users-add Roles" at bounding box center [1111, 60] width 286 height 40
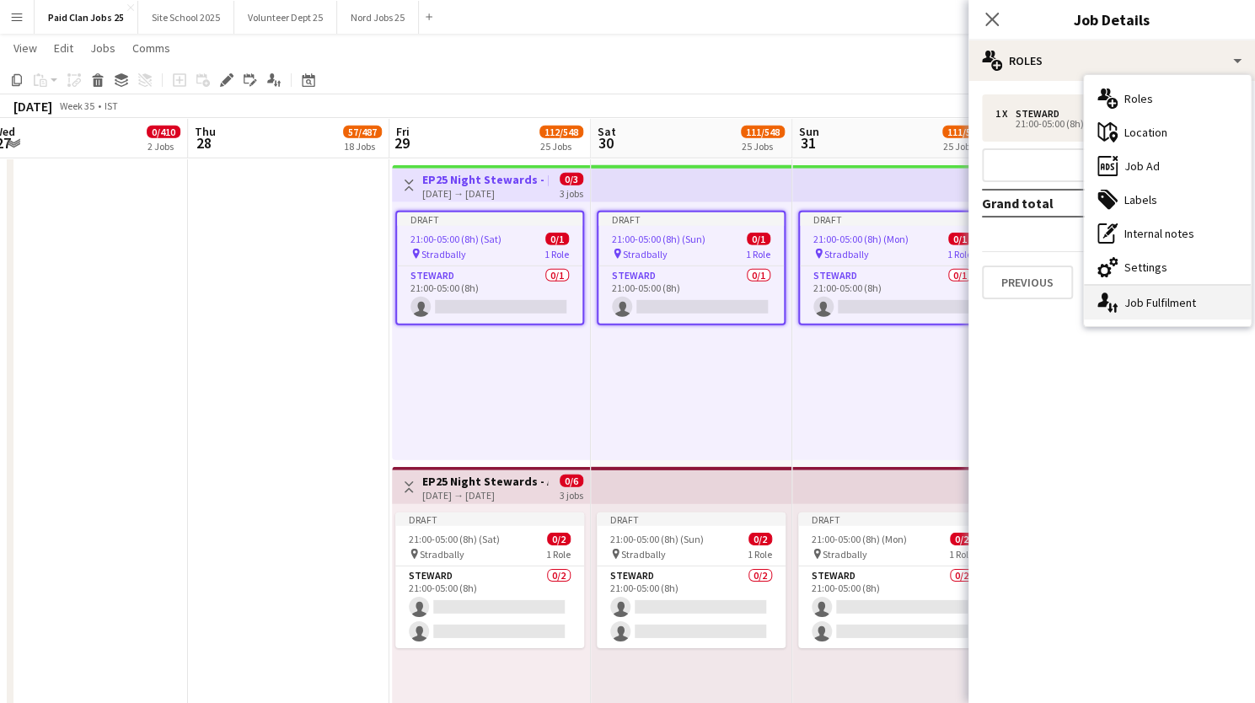
click at [1127, 302] on div "single-neutral-actions-up-down Job Fulfilment" at bounding box center [1167, 303] width 167 height 34
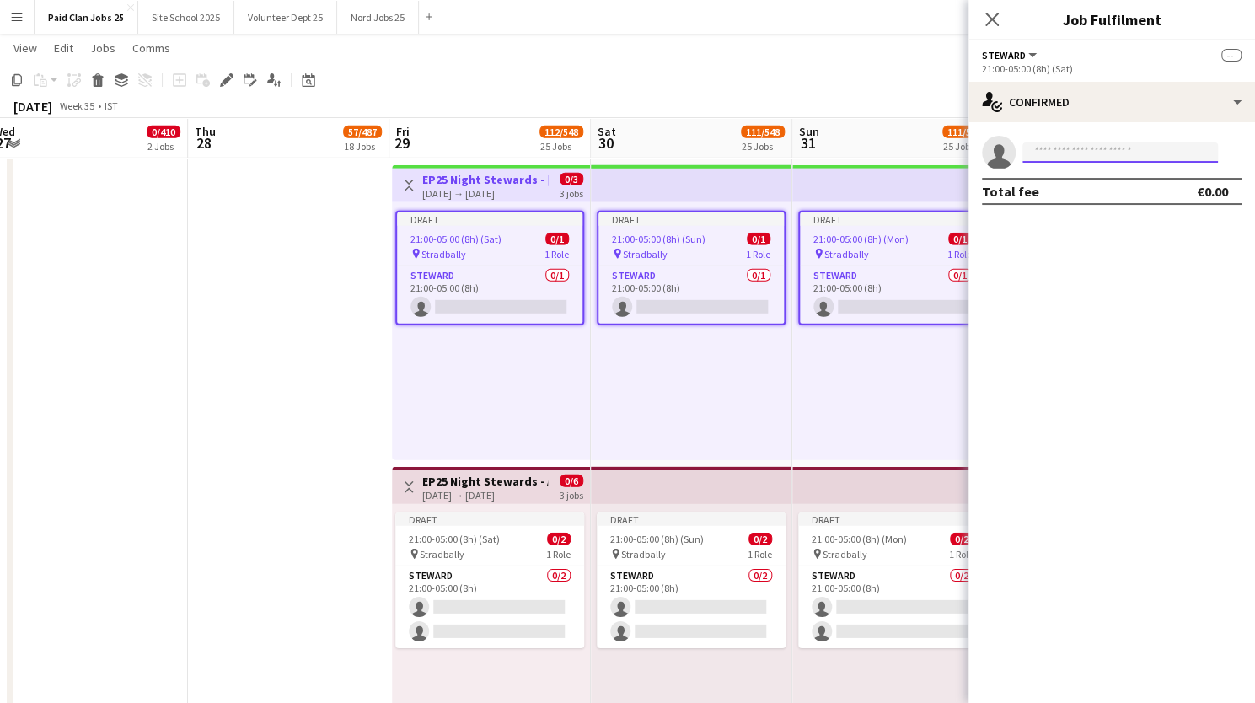
click at [1073, 154] on input at bounding box center [1119, 152] width 195 height 20
type input "*******"
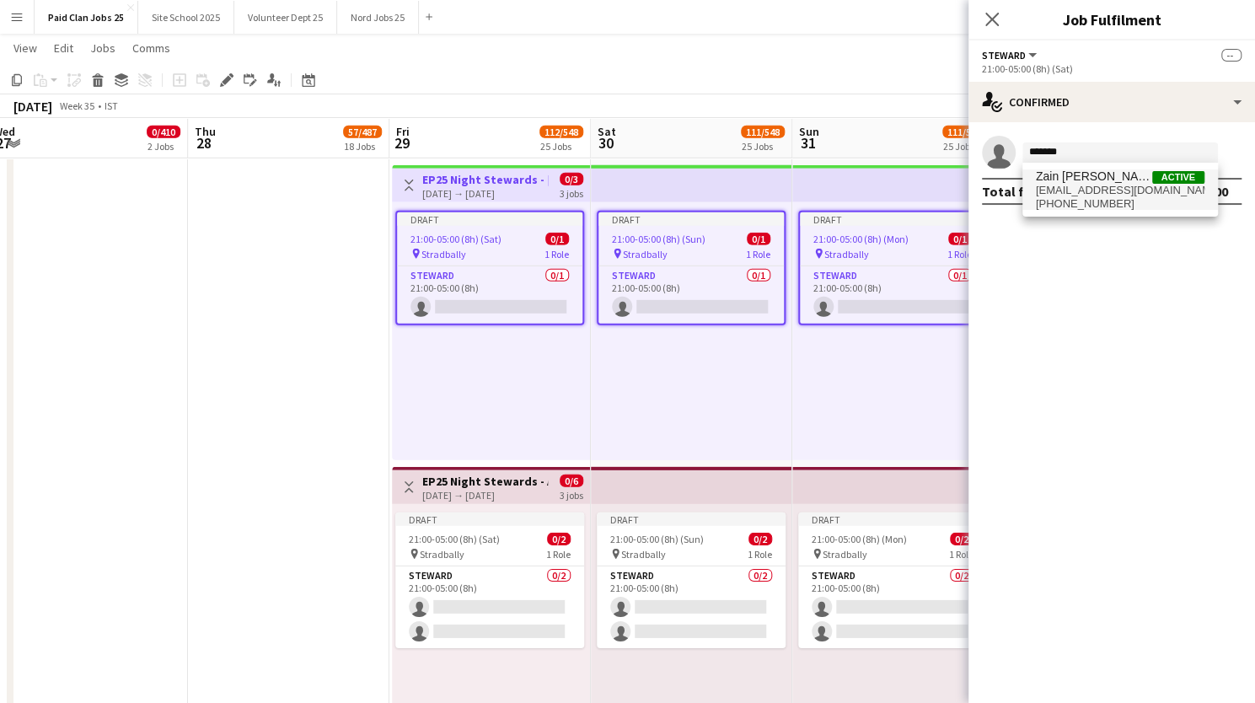
click at [1066, 200] on span "[PHONE_NUMBER]" at bounding box center [1120, 203] width 169 height 13
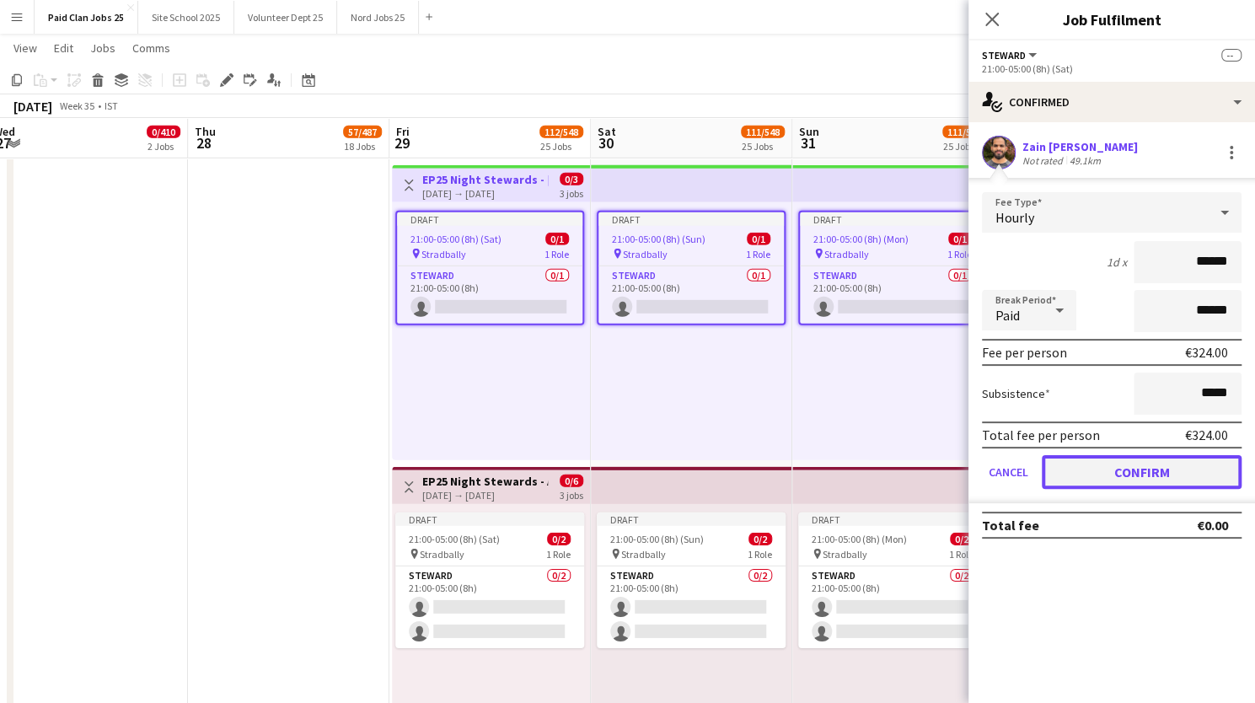
click at [1127, 468] on button "Confirm" at bounding box center [1141, 472] width 200 height 34
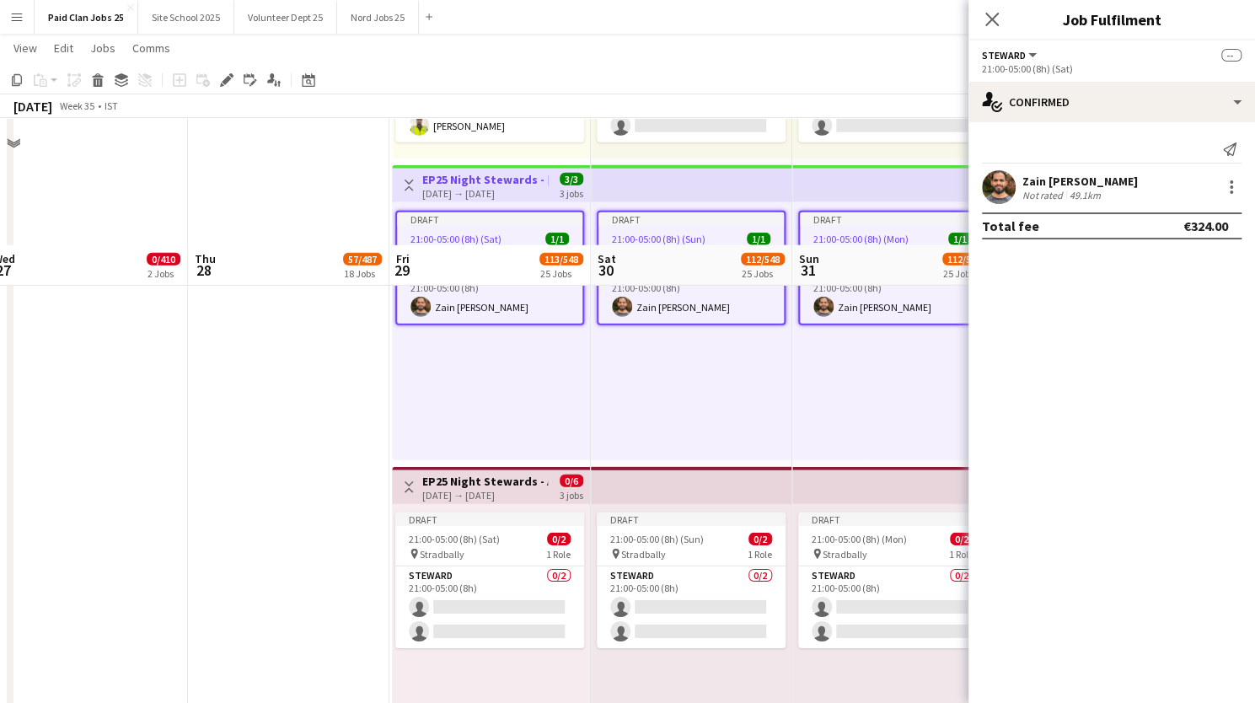
scroll to position [6714, 0]
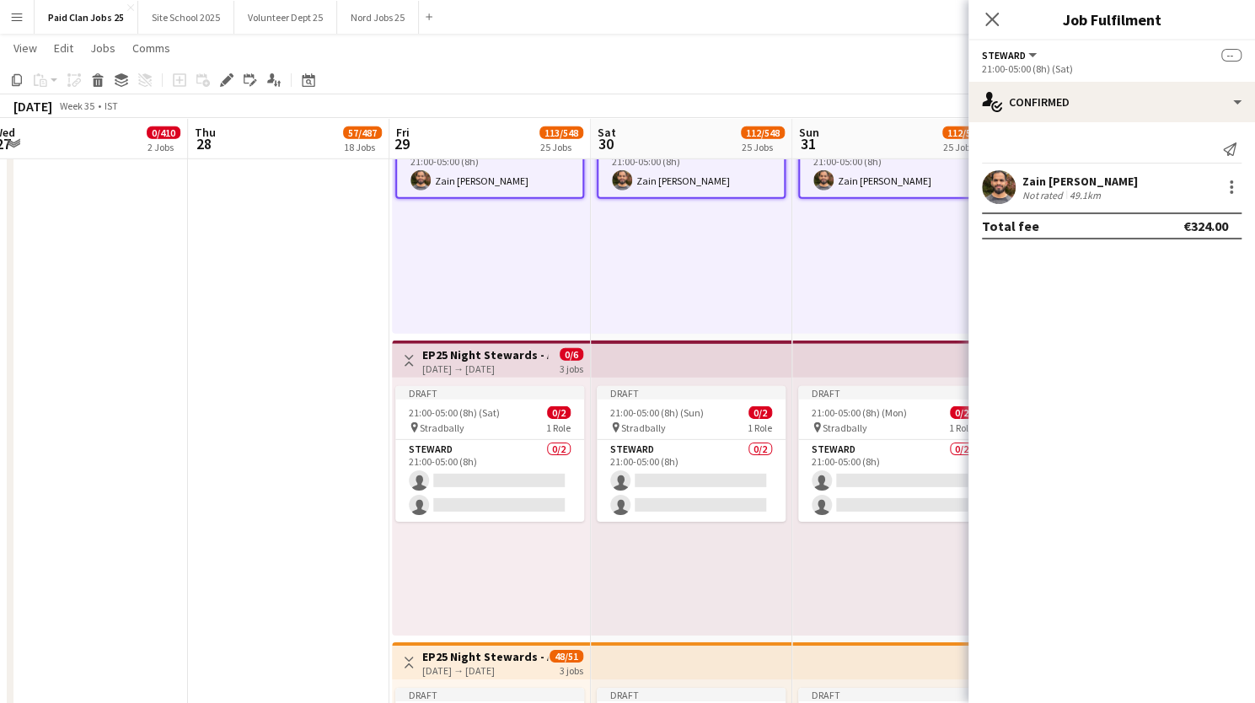
click at [504, 356] on h3 "EP25 Night Stewards - Anachronica" at bounding box center [485, 354] width 126 height 15
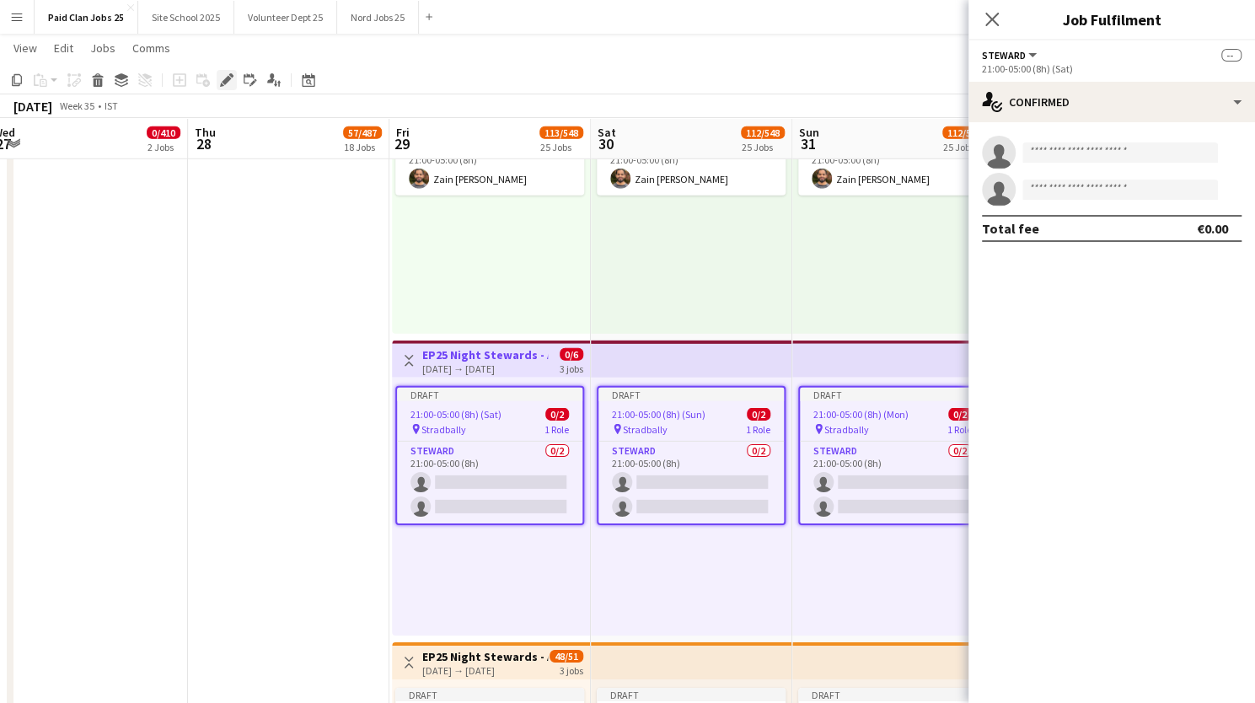
click at [227, 88] on div "Edit" at bounding box center [227, 80] width 20 height 20
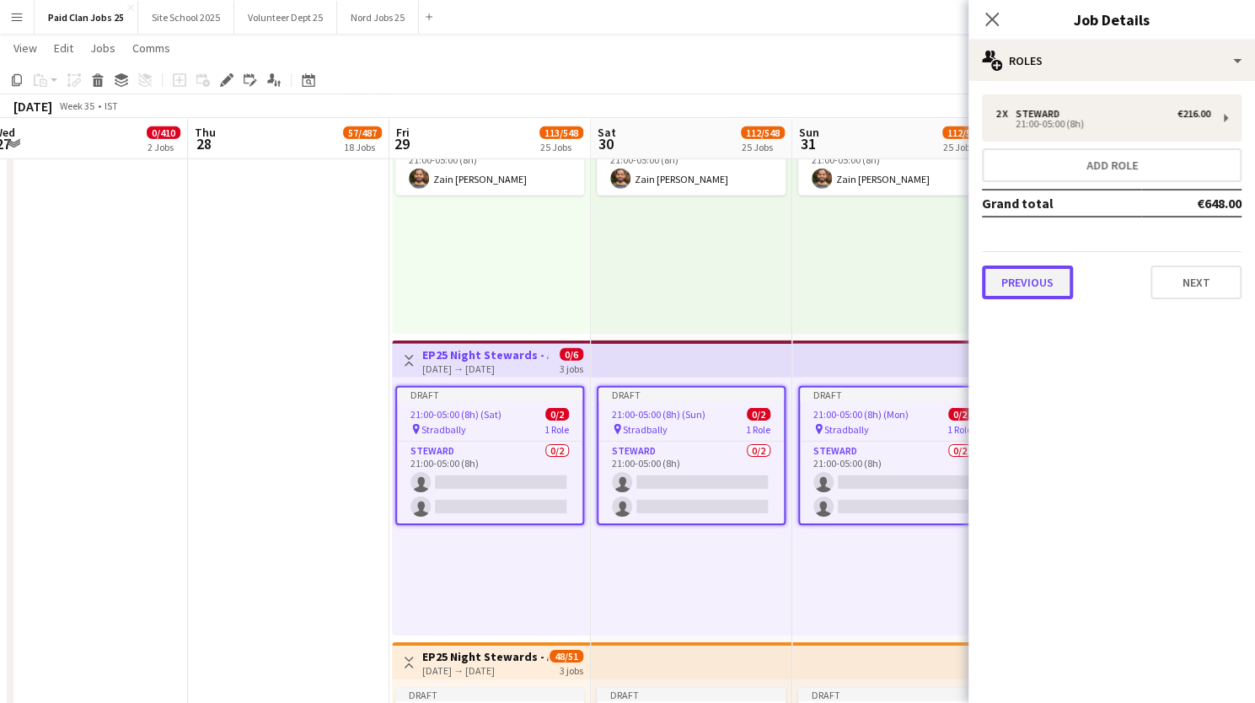
click at [1020, 275] on button "Previous" at bounding box center [1027, 282] width 91 height 34
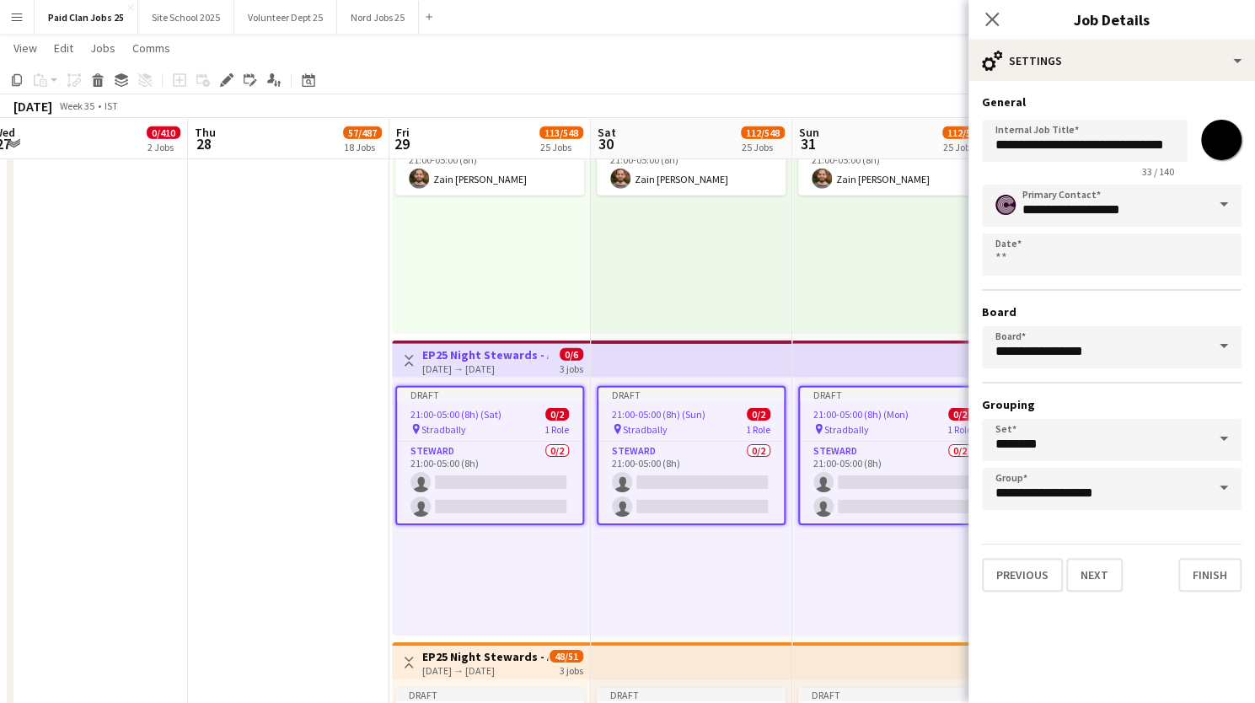
scroll to position [0, 17]
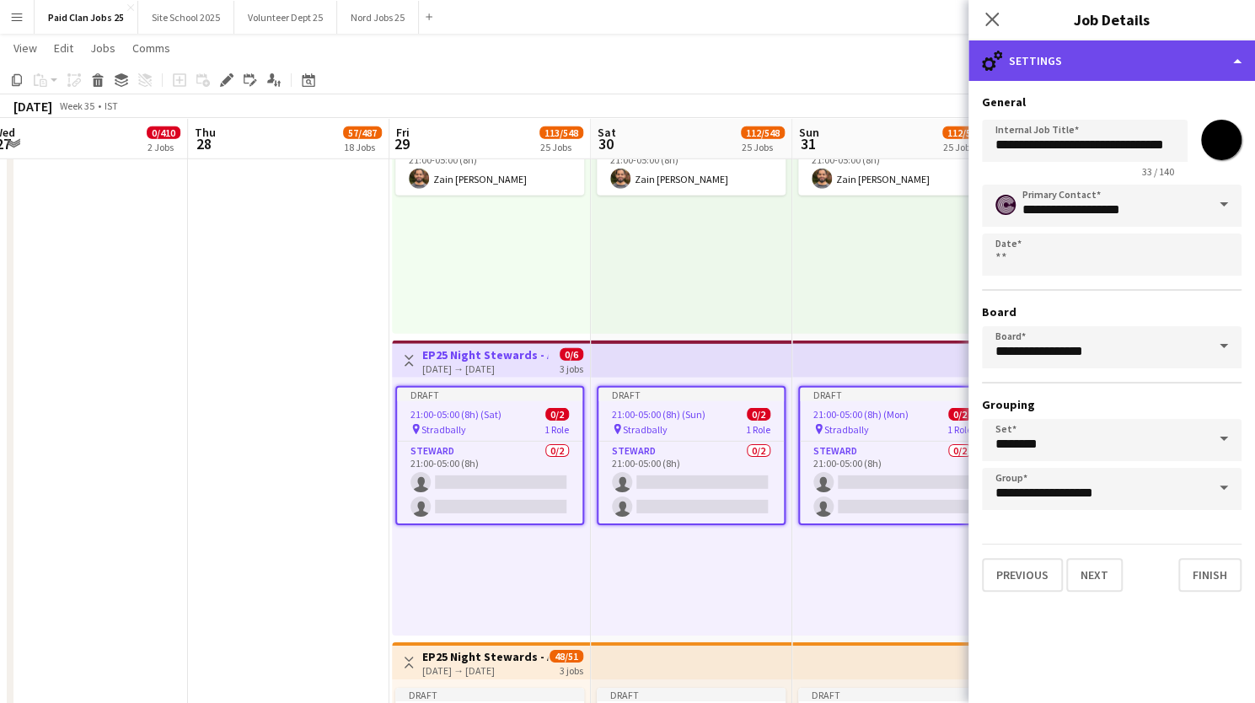
click at [1232, 58] on div "cog-double-3 Settings" at bounding box center [1111, 60] width 286 height 40
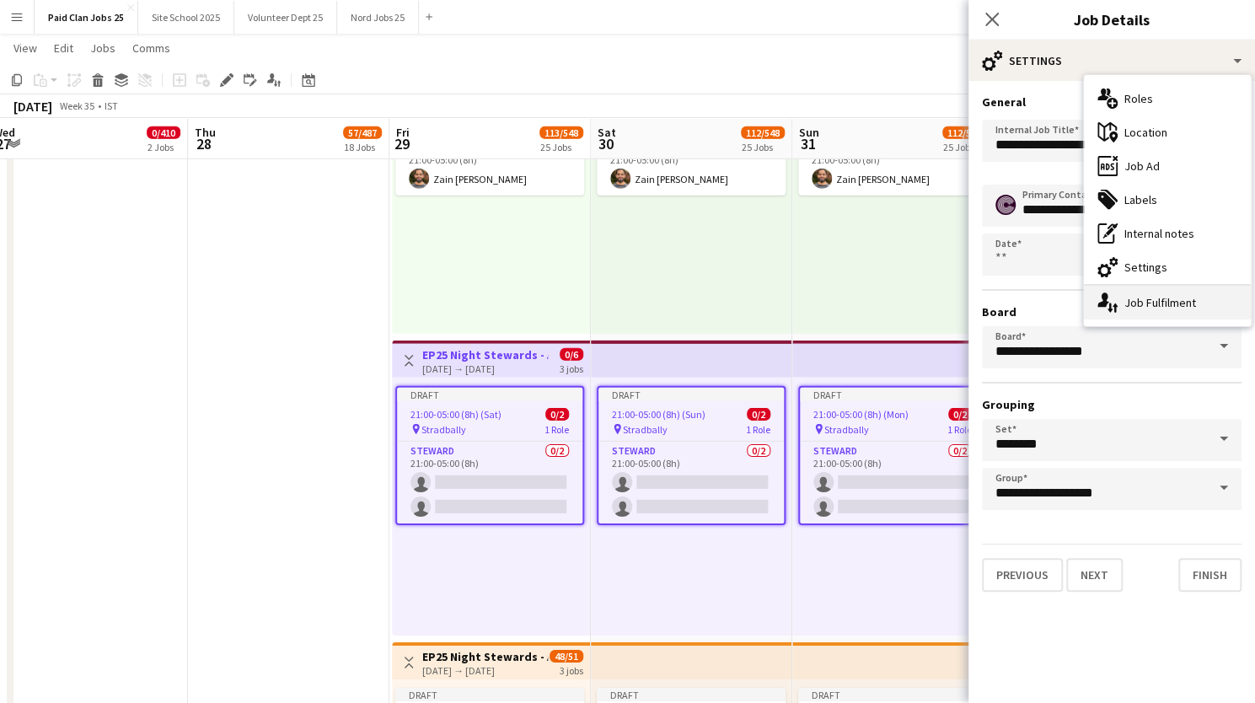
click at [1114, 302] on icon "single-neutral-actions-up-down" at bounding box center [1107, 302] width 20 height 20
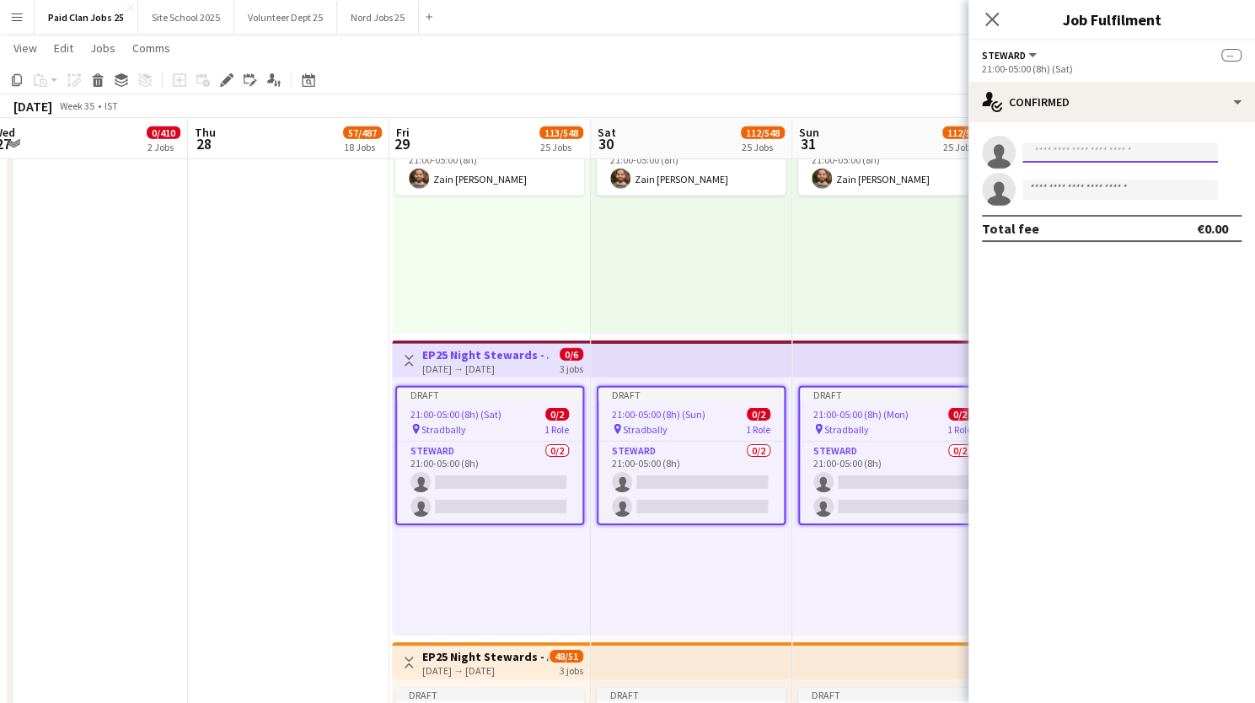
click at [1052, 148] on input at bounding box center [1119, 152] width 195 height 20
type input "*****"
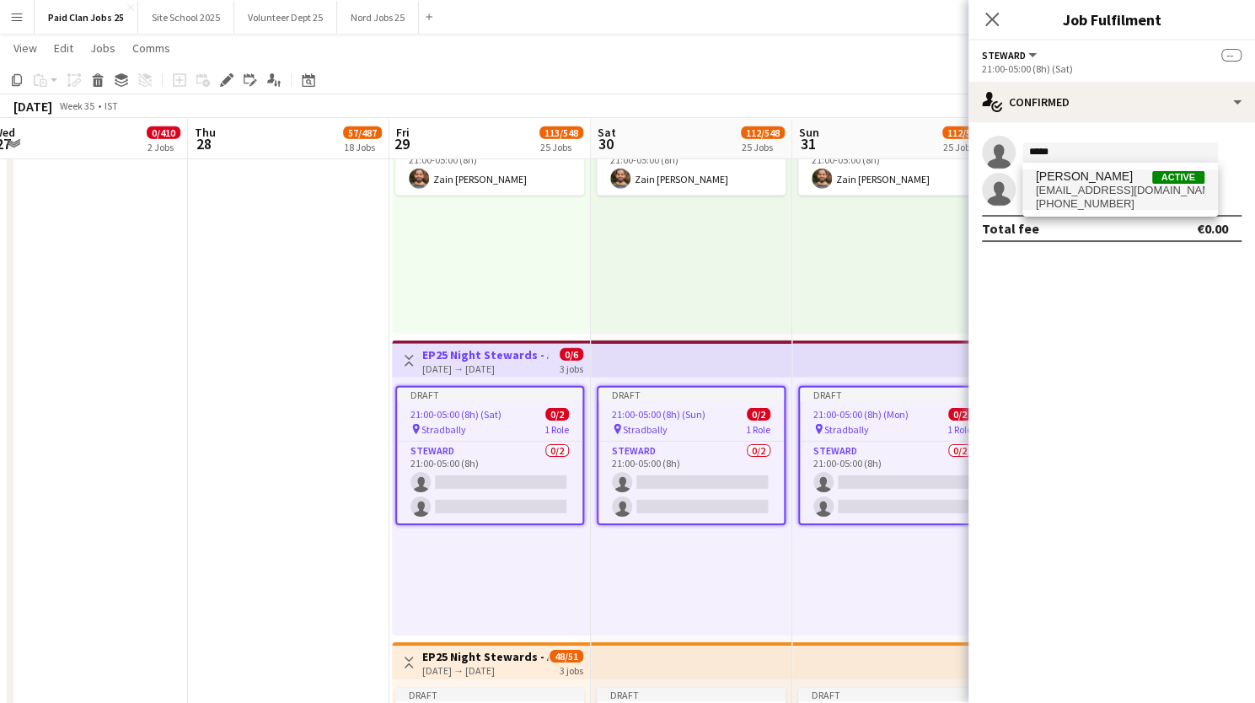
click at [1060, 185] on span "walshruairi@gmail.com" at bounding box center [1120, 190] width 169 height 13
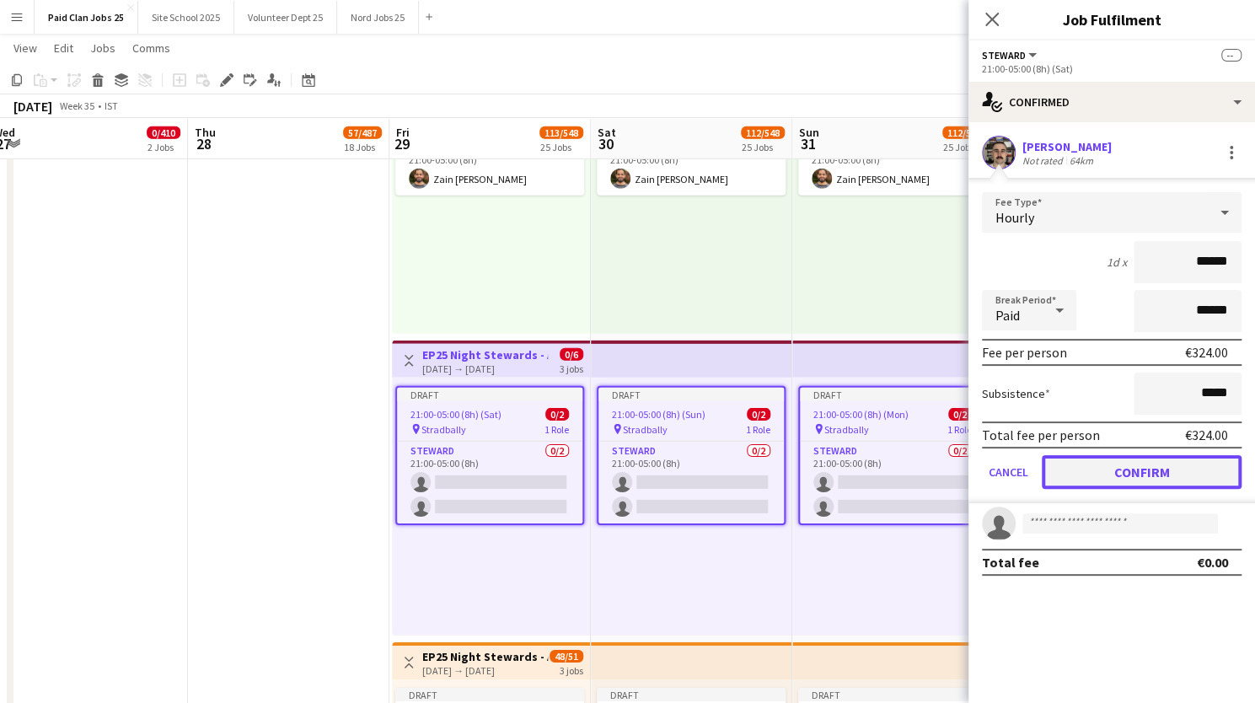
click at [1140, 474] on button "Confirm" at bounding box center [1141, 472] width 200 height 34
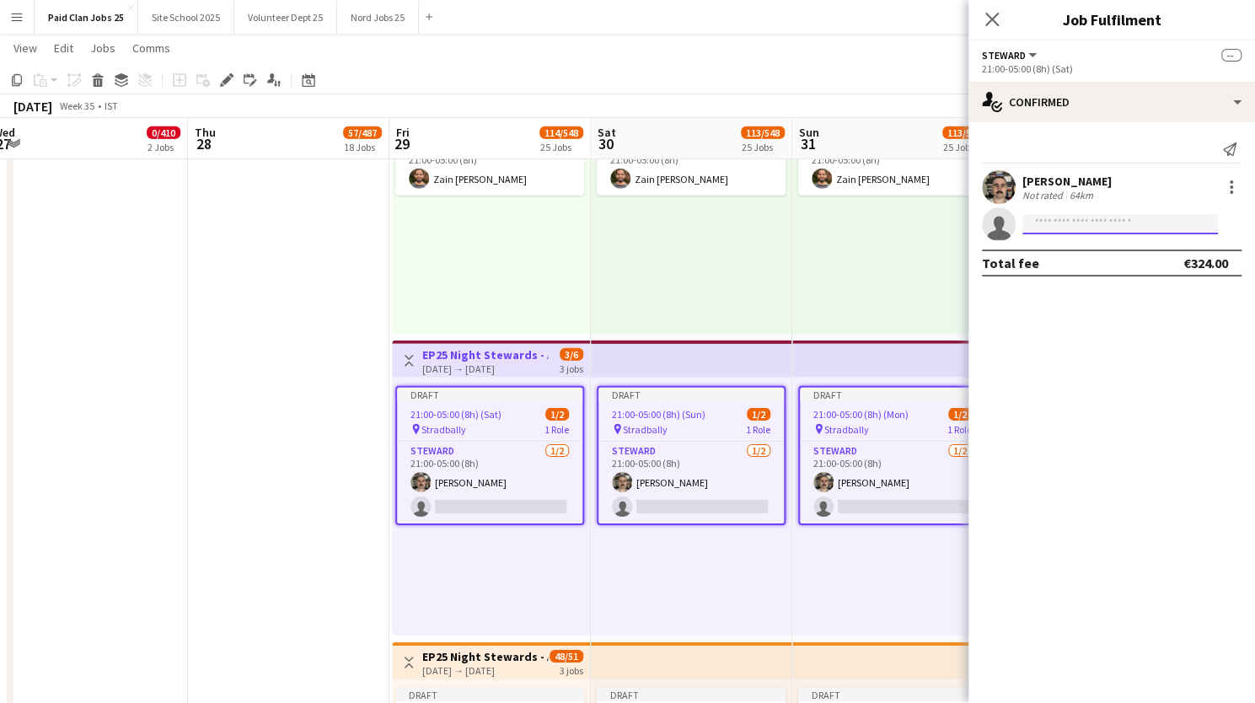
click at [1045, 222] on input at bounding box center [1119, 224] width 195 height 20
type input "****"
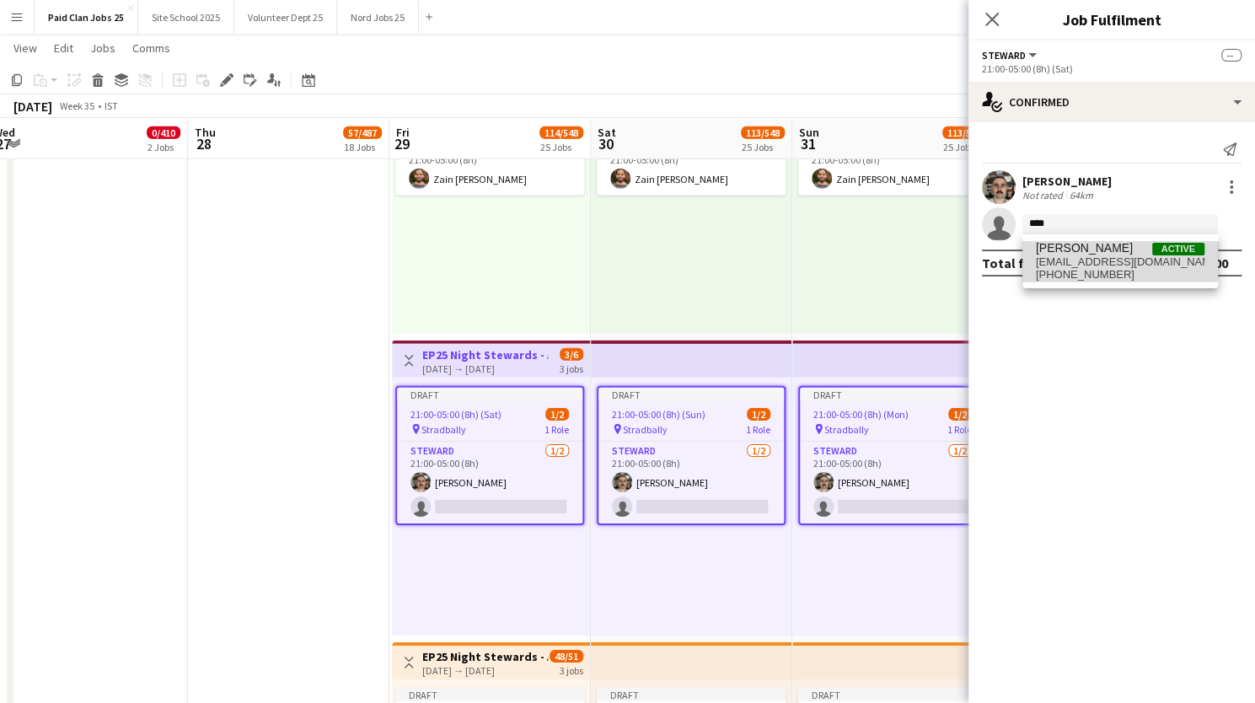
click at [1087, 250] on span "Joel Jiji Active" at bounding box center [1120, 248] width 169 height 14
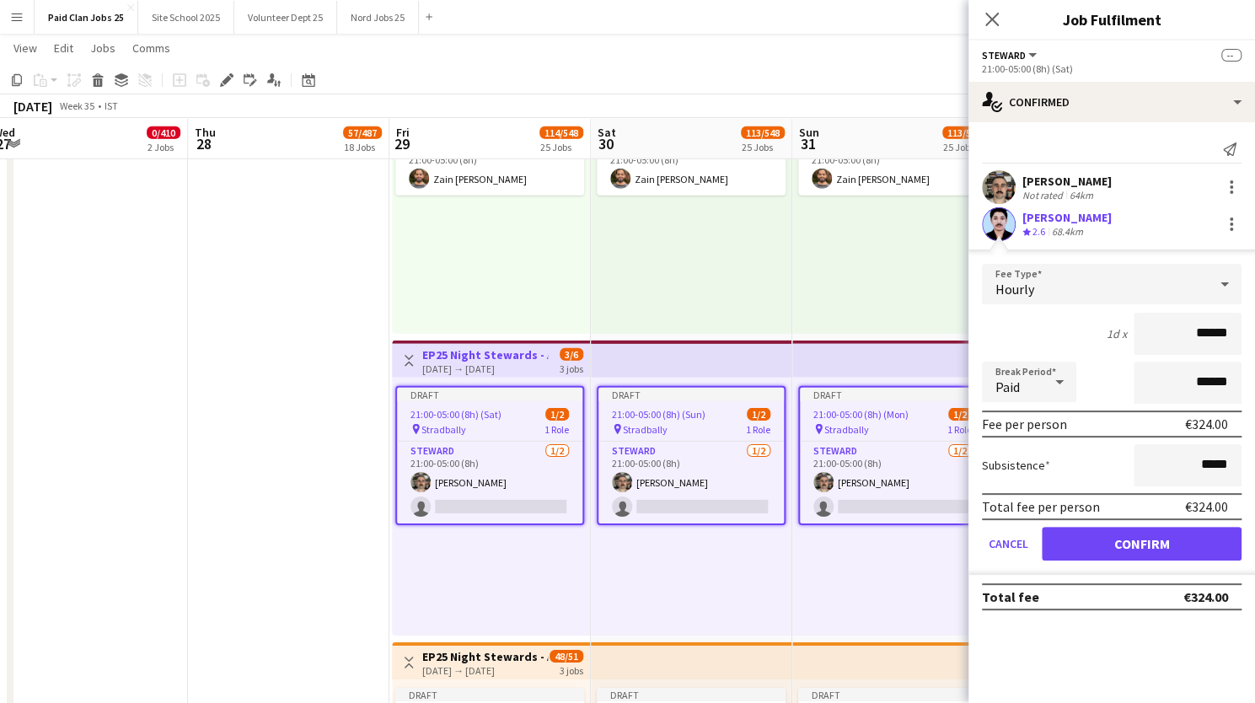
scroll to position [6790, 0]
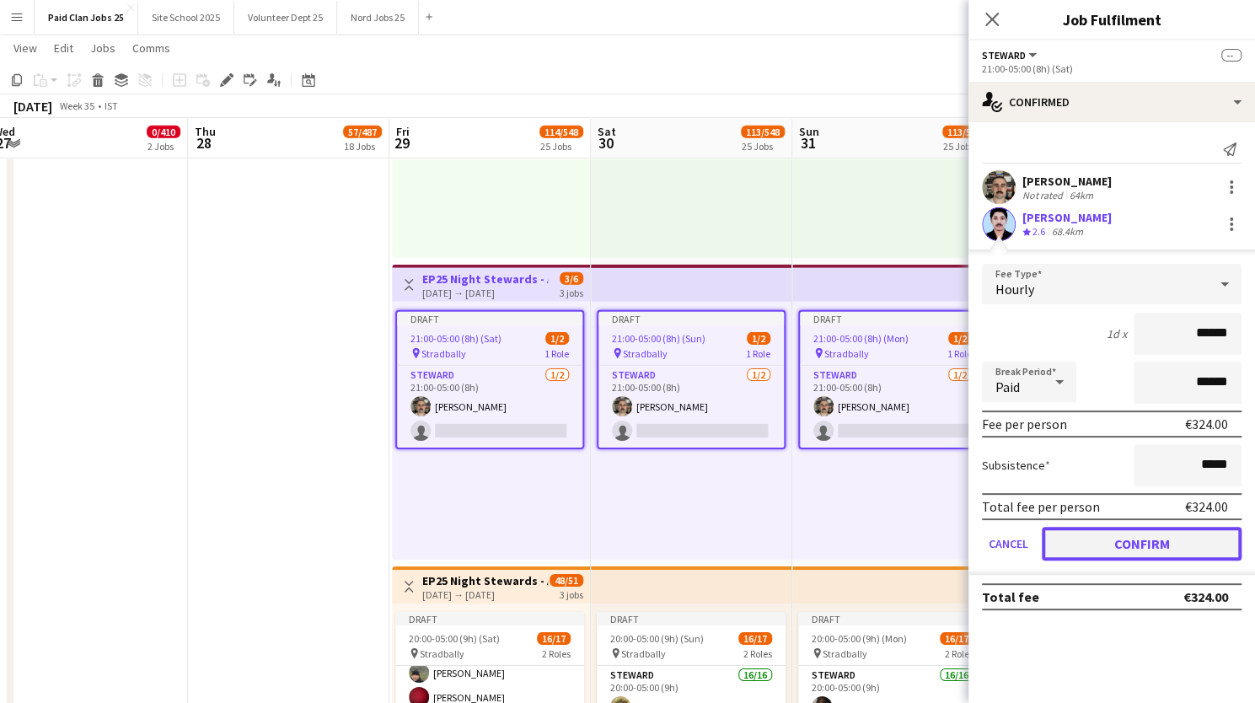
click at [1134, 542] on button "Confirm" at bounding box center [1141, 544] width 200 height 34
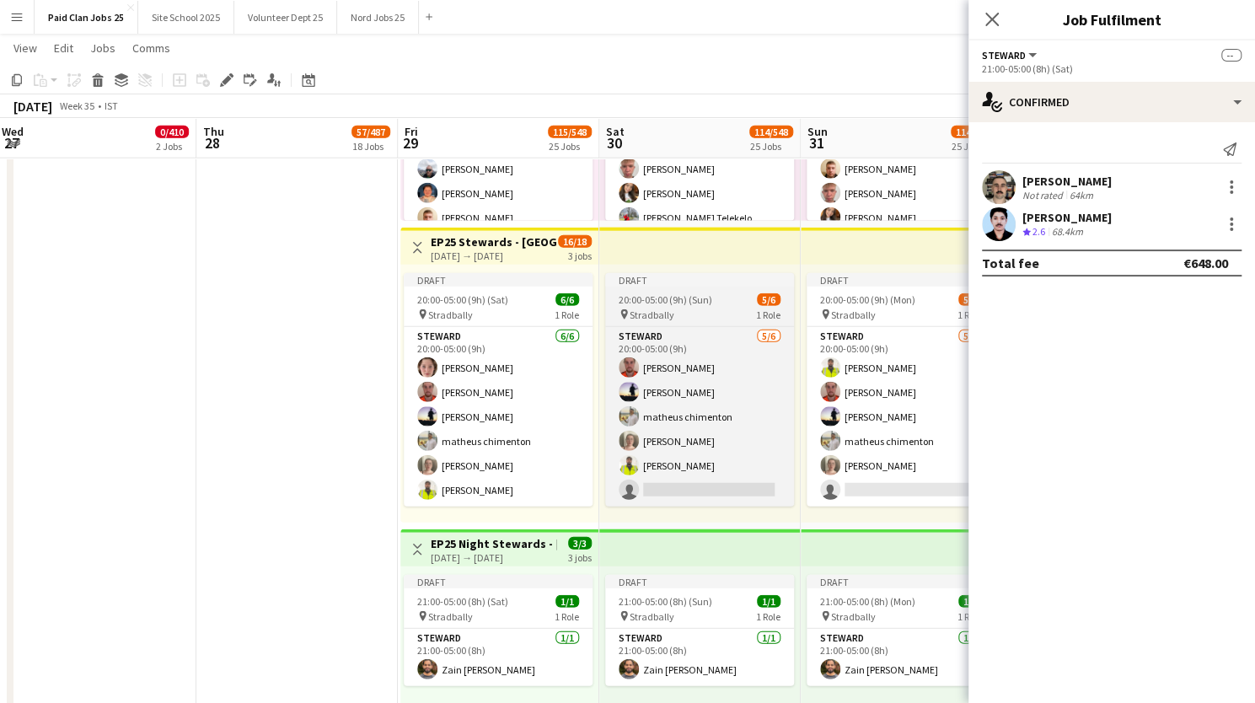
scroll to position [0, 536]
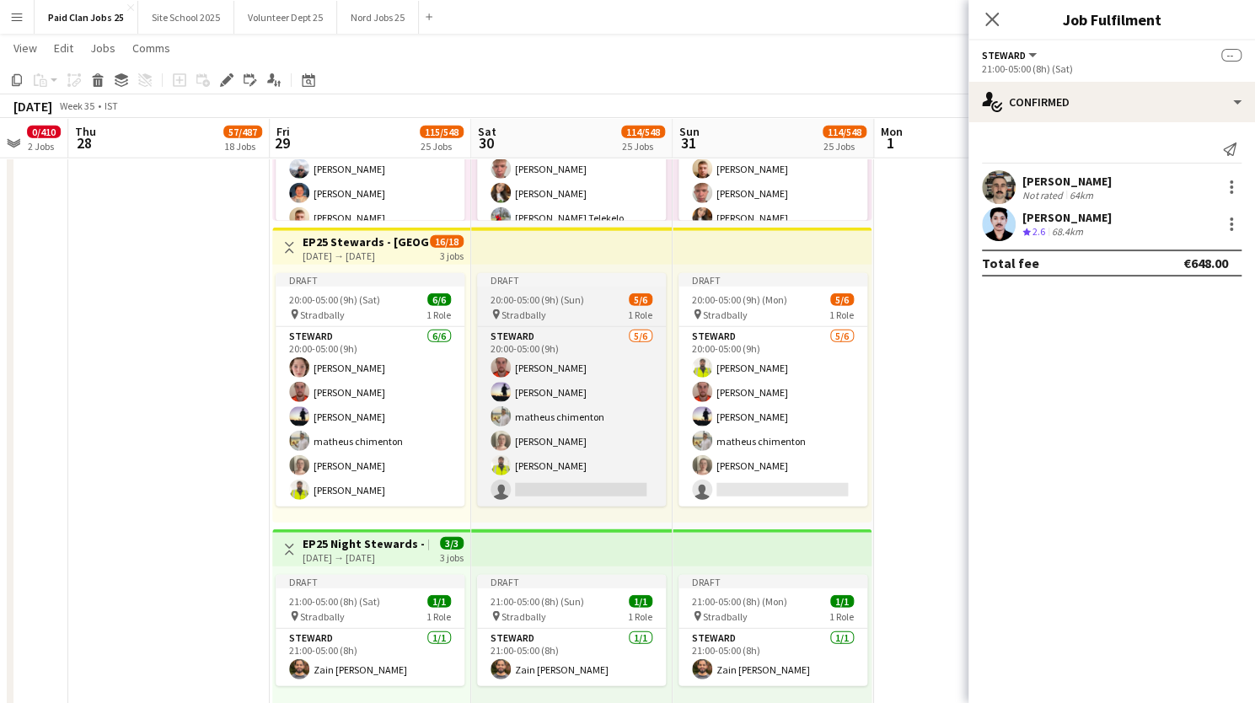
click at [609, 297] on div "20:00-05:00 (9h) (Sun) 5/6" at bounding box center [571, 299] width 189 height 13
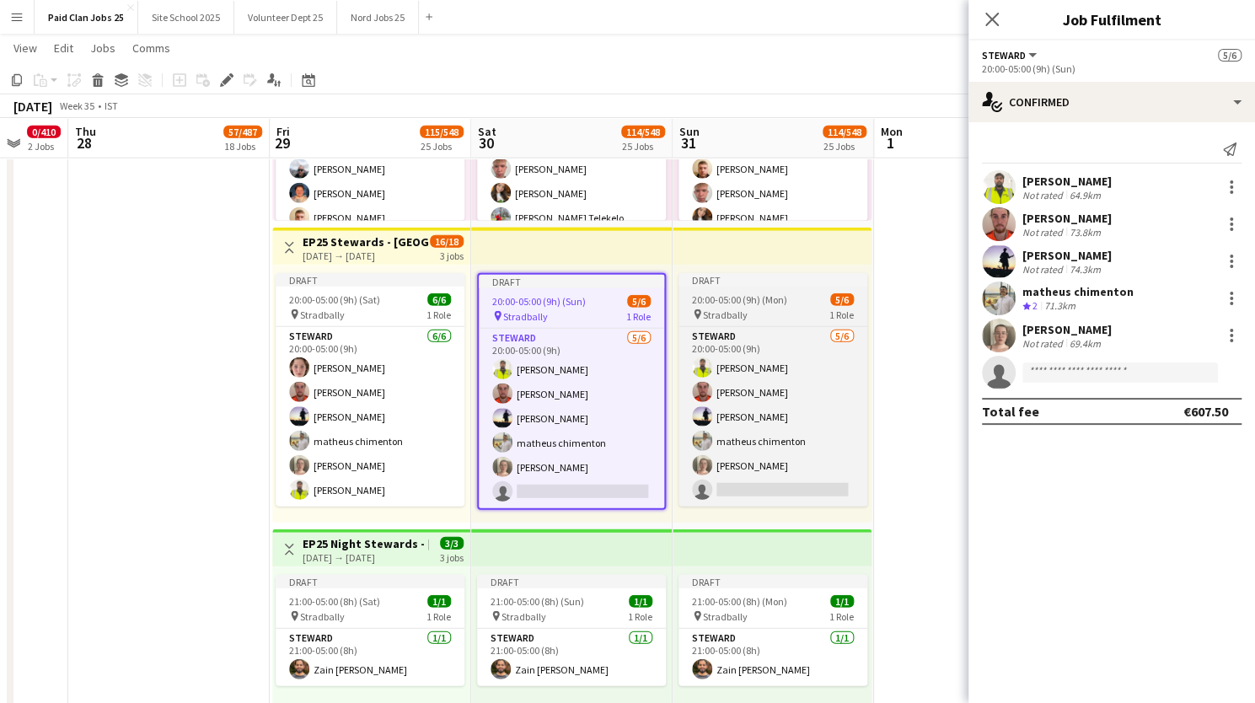
click at [745, 285] on div "Draft" at bounding box center [772, 279] width 189 height 13
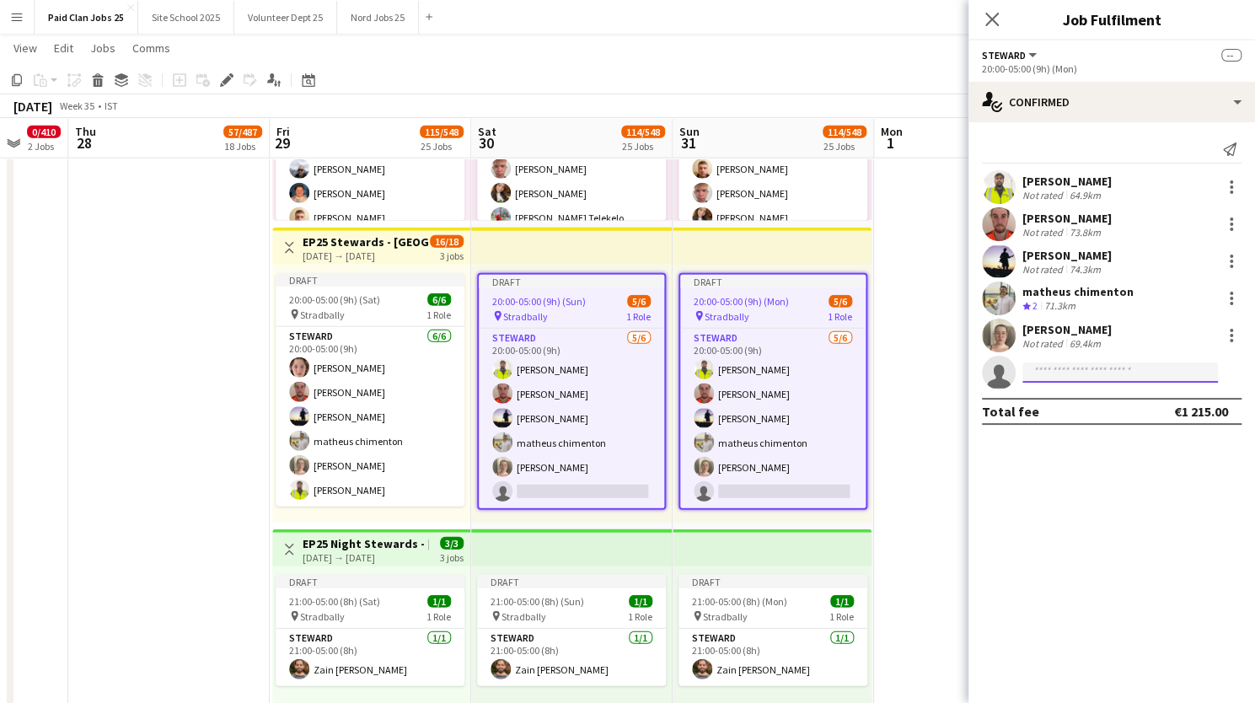
click at [1067, 372] on input at bounding box center [1119, 372] width 195 height 20
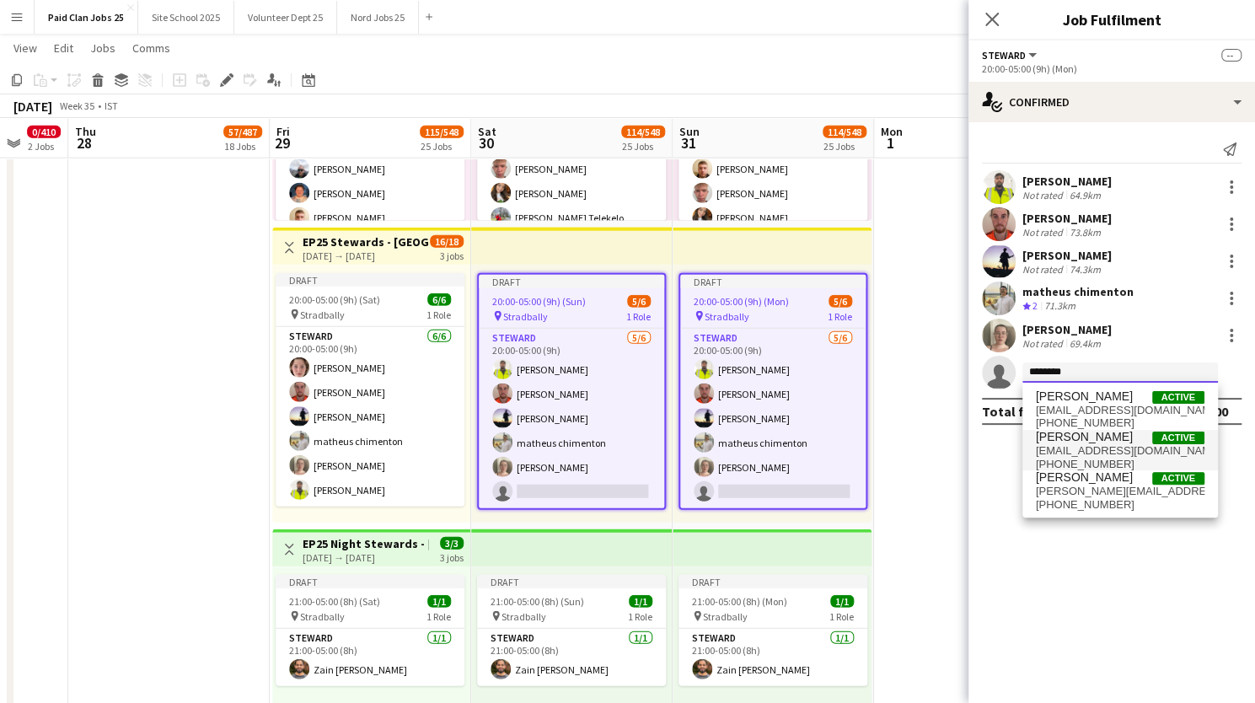
type input "********"
click at [1067, 444] on span "roisinon04@gmail.com" at bounding box center [1120, 450] width 169 height 13
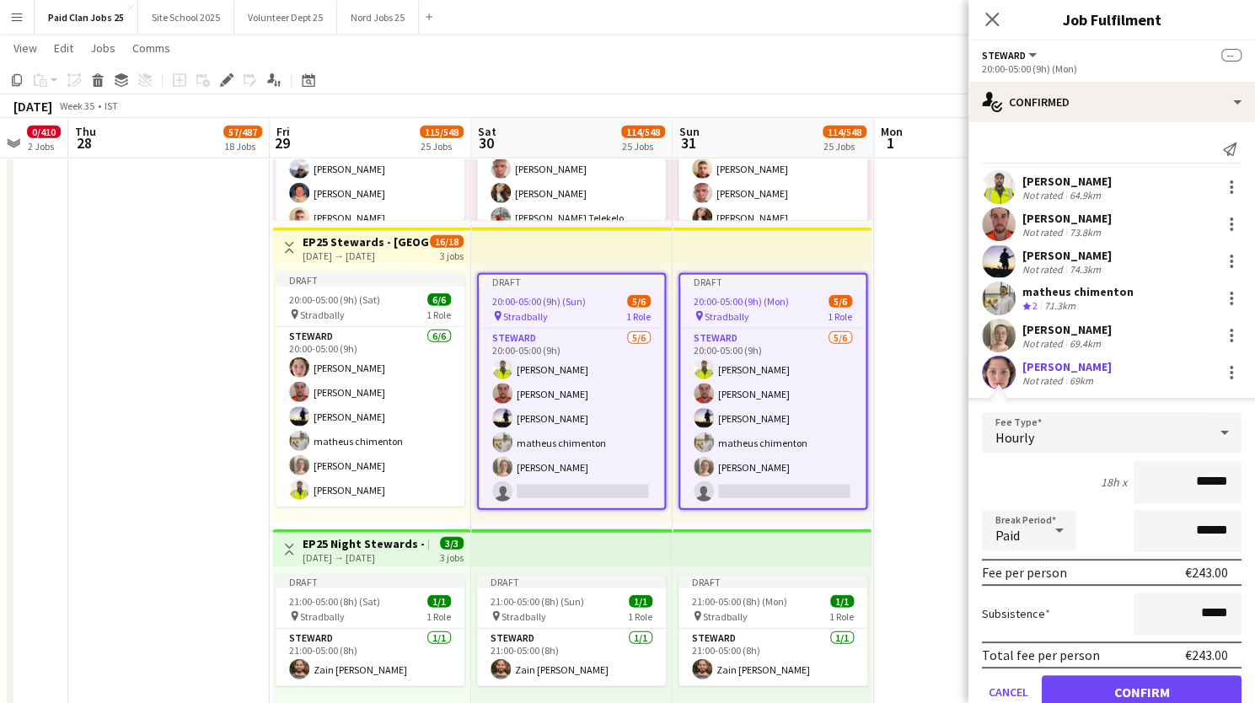
scroll to position [68, 0]
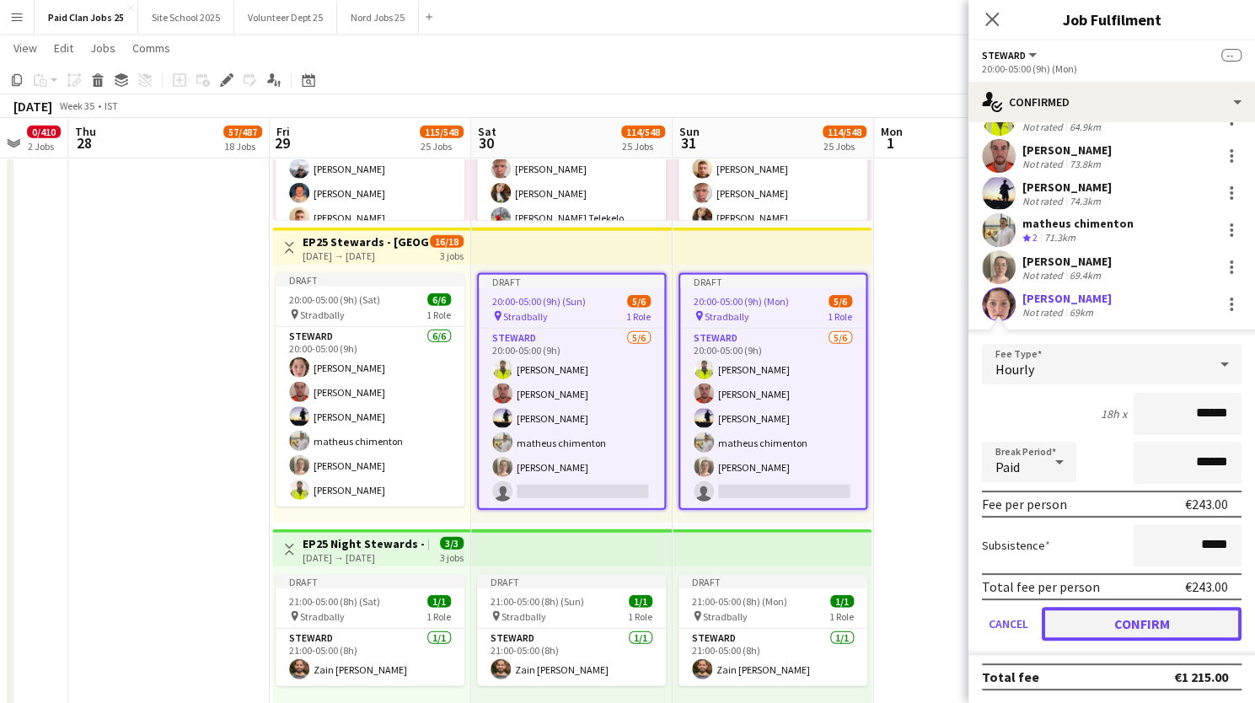
click at [1073, 618] on button "Confirm" at bounding box center [1141, 624] width 200 height 34
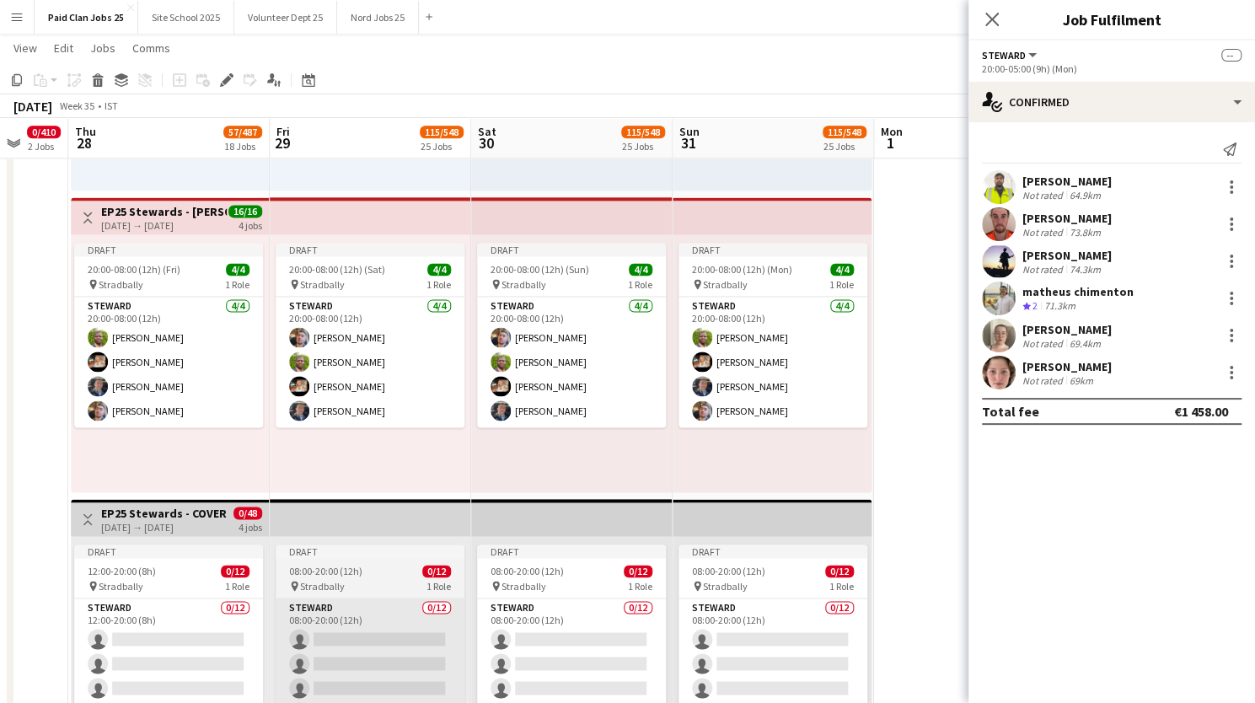
scroll to position [5315, 0]
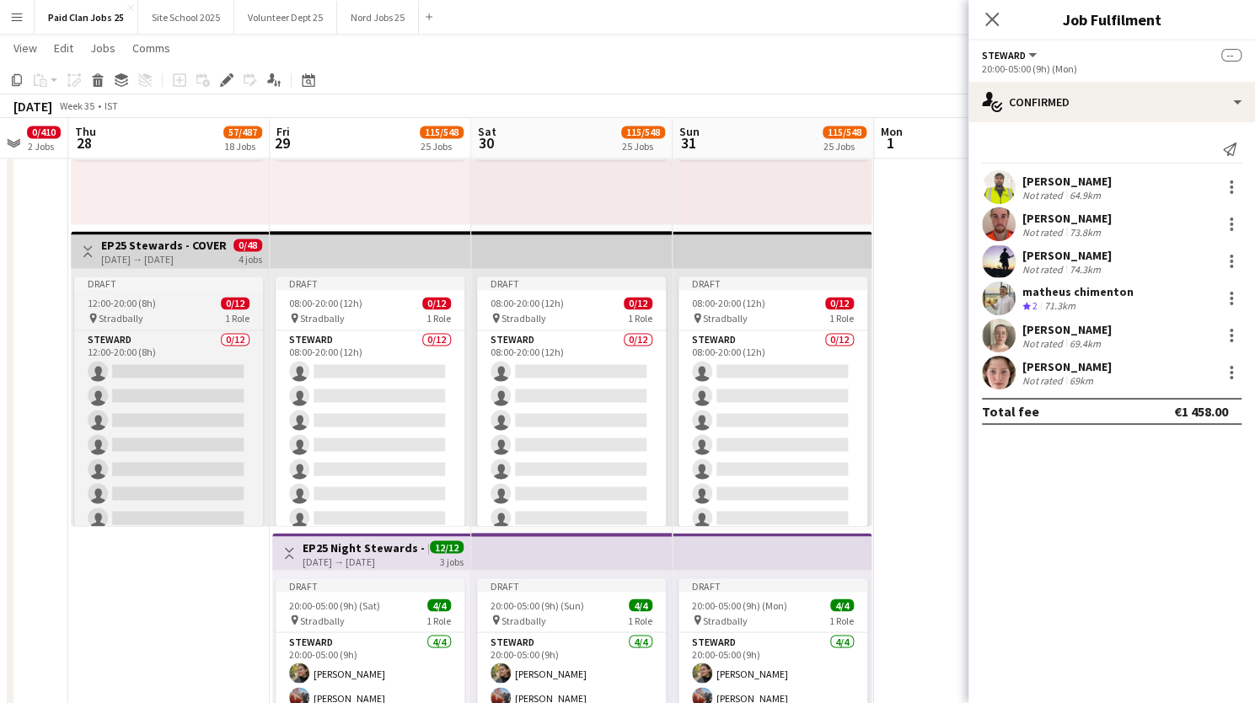
click at [146, 296] on app-job-card "Draft 12:00-20:00 (8h) 0/12 pin Stradbally 1 Role Steward 0/12 12:00-20:00 (8h)…" at bounding box center [168, 400] width 189 height 249
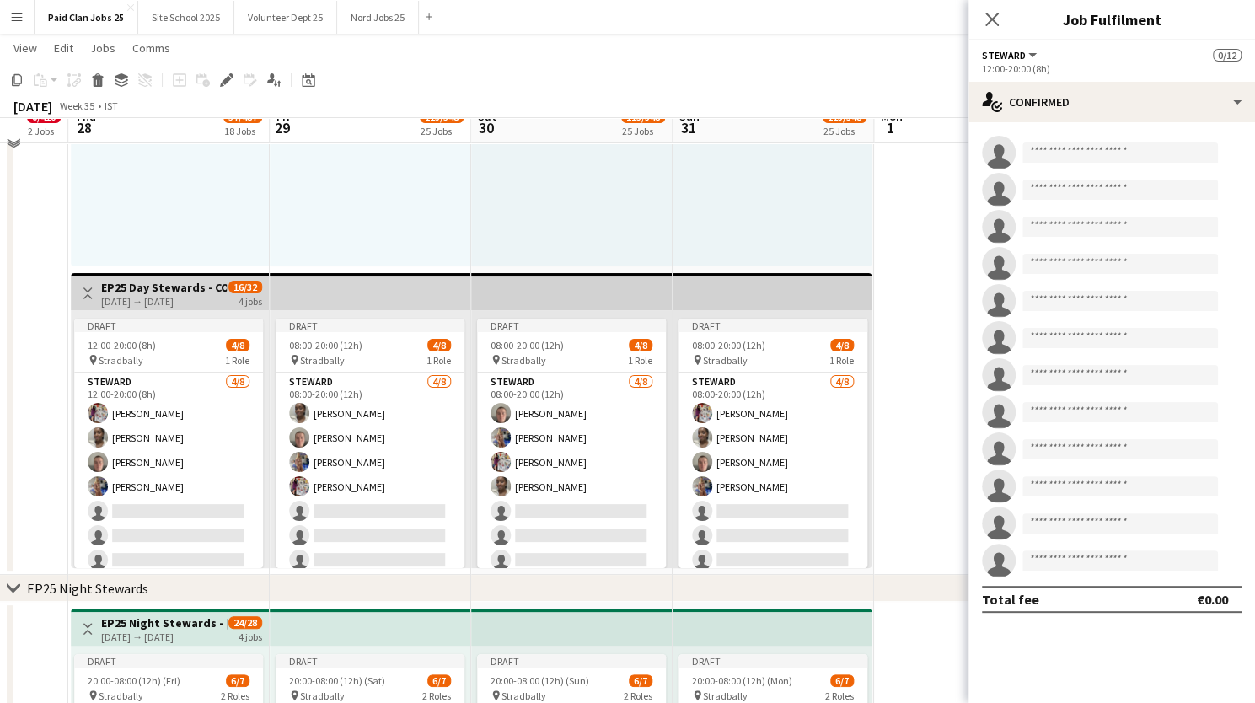
scroll to position [3394, 0]
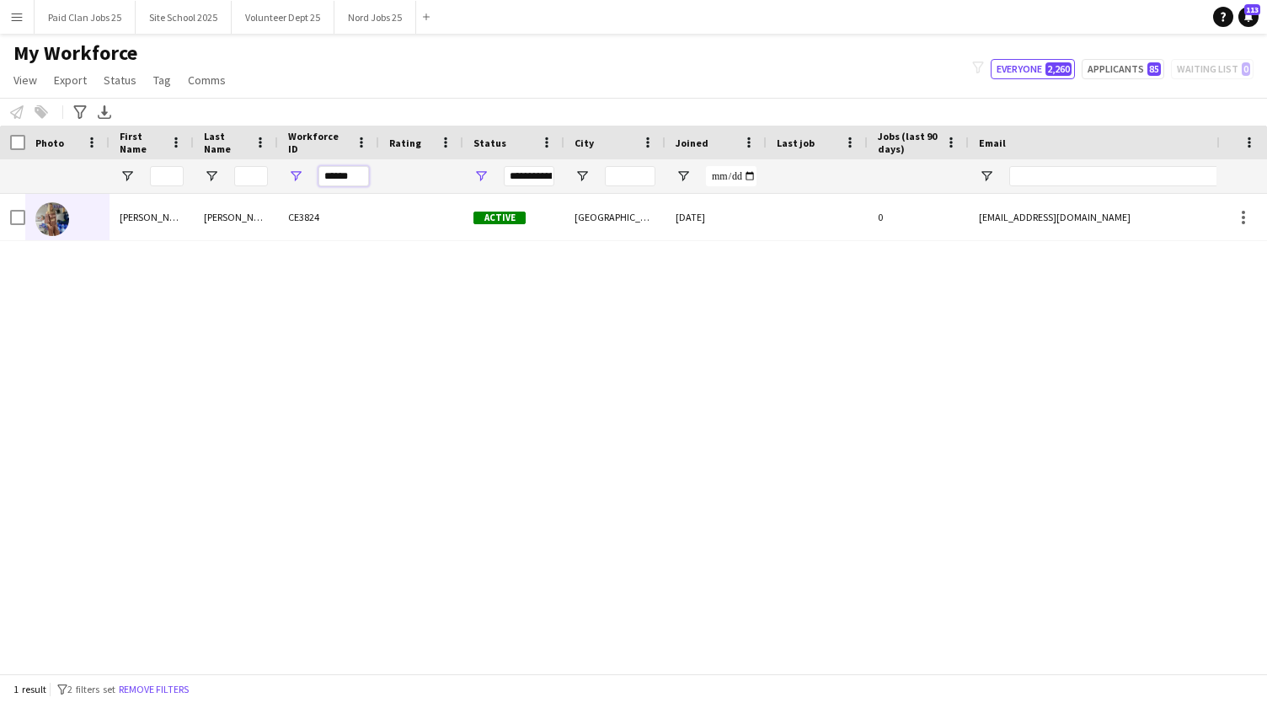
drag, startPoint x: 359, startPoint y: 169, endPoint x: 285, endPoint y: 169, distance: 74.1
click at [285, 169] on div "******" at bounding box center [328, 176] width 101 height 34
paste input "******"
type input "******"
